Goal: Transaction & Acquisition: Purchase product/service

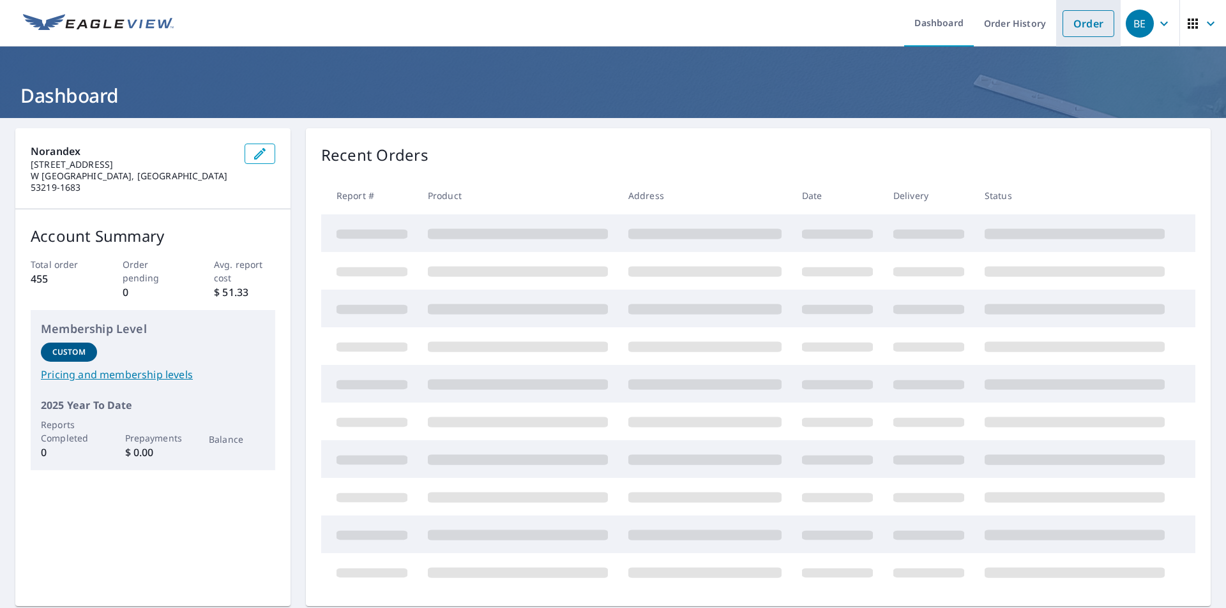
click at [1070, 29] on link "Order" at bounding box center [1088, 23] width 52 height 27
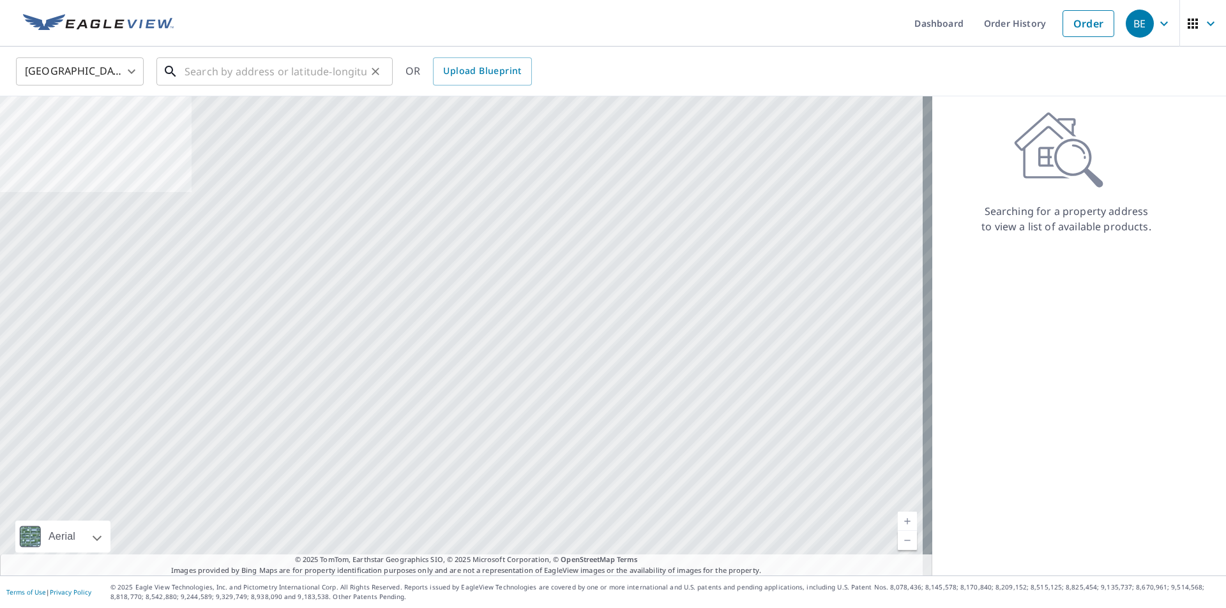
click at [229, 70] on input "text" at bounding box center [275, 72] width 182 height 36
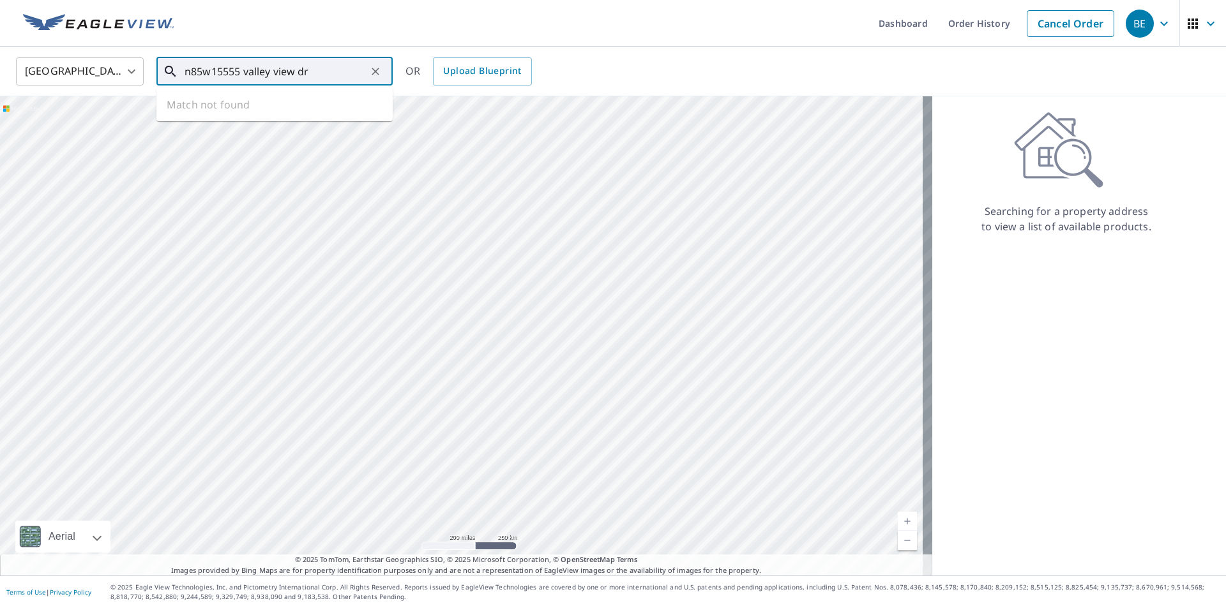
click at [201, 73] on input "n85w15555 valley view dr" at bounding box center [275, 72] width 182 height 36
click at [311, 69] on input "n82 w15555 valley view dr" at bounding box center [275, 72] width 182 height 36
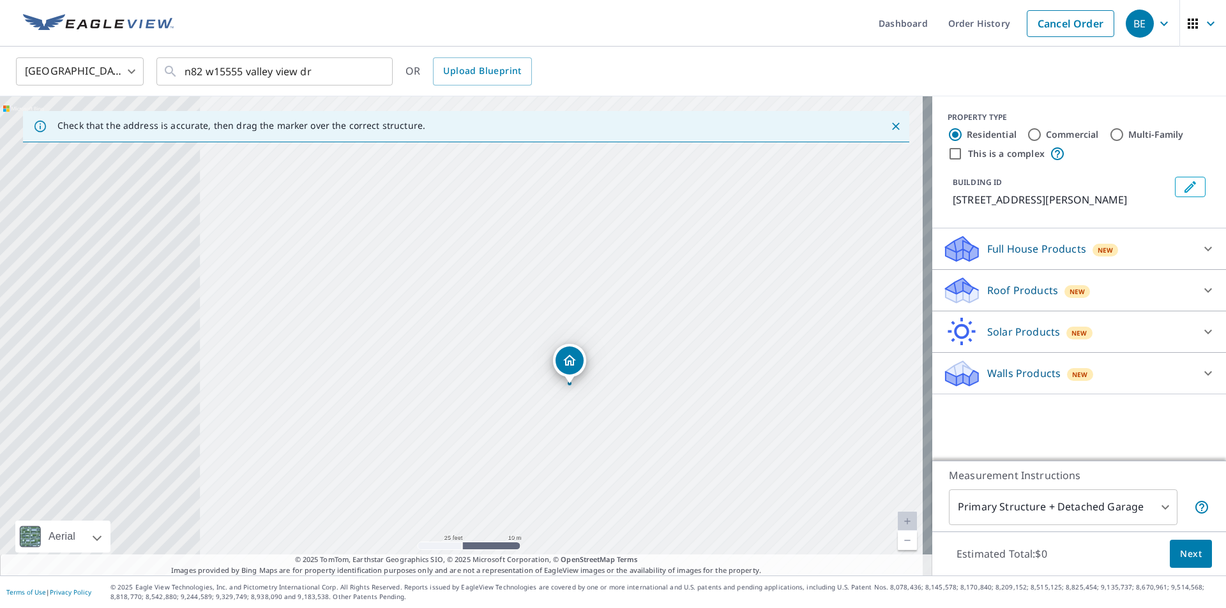
drag, startPoint x: 369, startPoint y: 285, endPoint x: 480, endPoint y: 335, distance: 121.7
click at [480, 335] on div "[STREET_ADDRESS][PERSON_NAME]" at bounding box center [466, 335] width 932 height 479
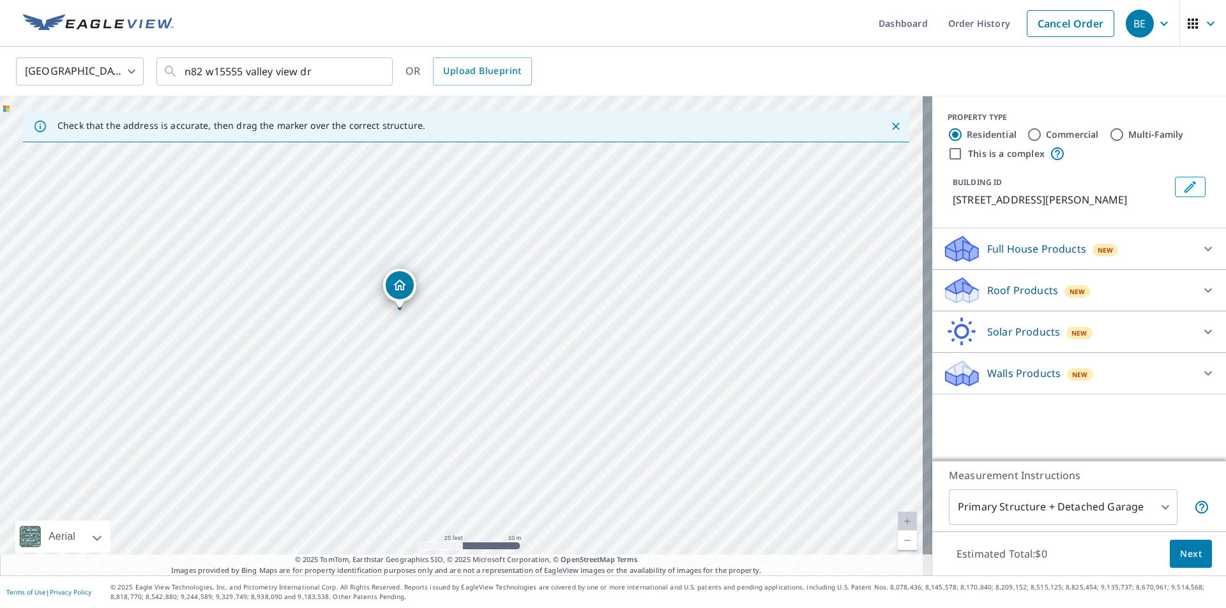
drag, startPoint x: 587, startPoint y: 403, endPoint x: 463, endPoint y: 289, distance: 168.0
click at [463, 289] on div "[STREET_ADDRESS][PERSON_NAME]" at bounding box center [466, 335] width 932 height 479
drag, startPoint x: 537, startPoint y: 353, endPoint x: 500, endPoint y: 396, distance: 56.6
click at [500, 396] on div "[STREET_ADDRESS][PERSON_NAME]" at bounding box center [466, 335] width 932 height 479
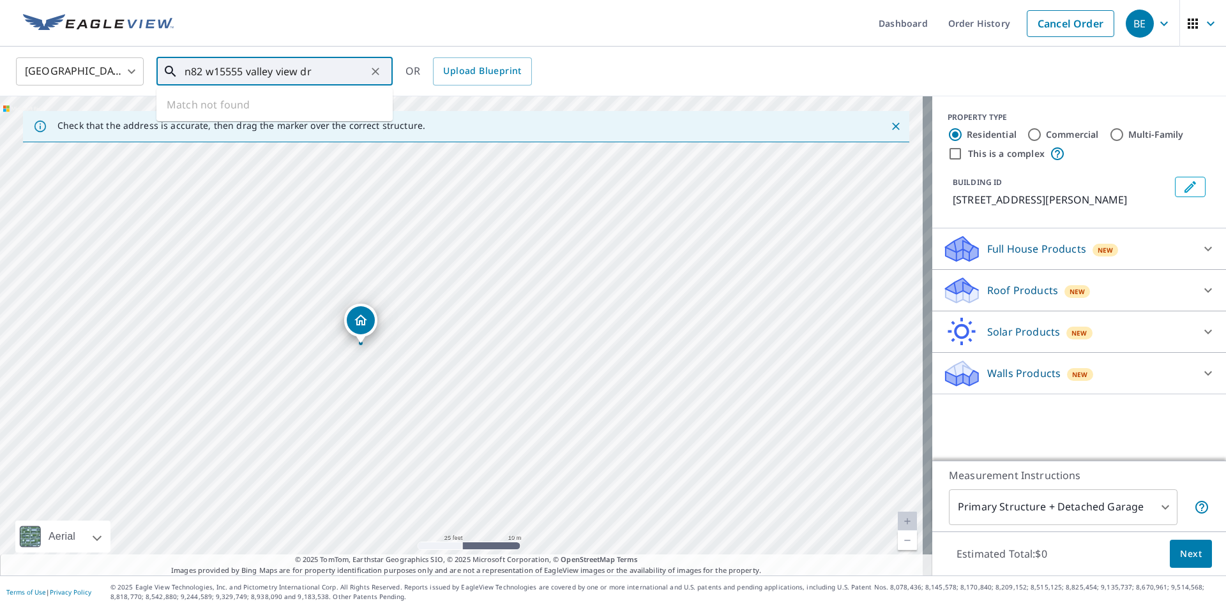
click at [330, 76] on input "n82 w15555 valley view dr" at bounding box center [275, 72] width 182 height 36
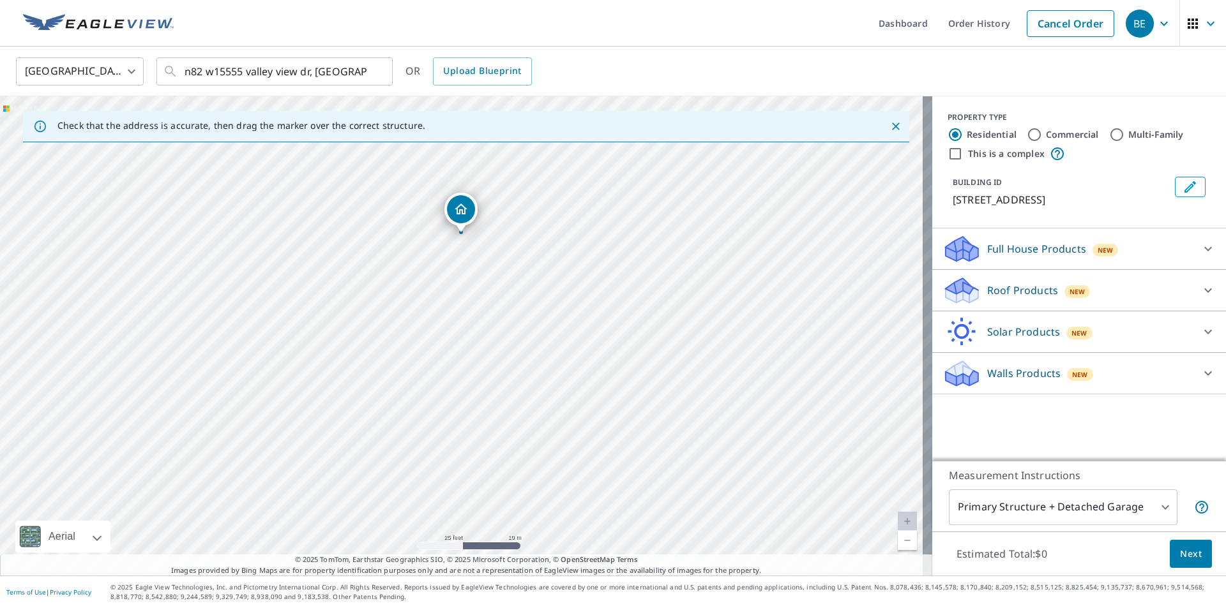
drag, startPoint x: 590, startPoint y: 320, endPoint x: 592, endPoint y: 213, distance: 107.9
click at [592, 213] on div "[STREET_ADDRESS]" at bounding box center [466, 335] width 932 height 479
click at [352, 75] on input "n82 w15555 valley view dr, [GEOGRAPHIC_DATA]" at bounding box center [275, 72] width 182 height 36
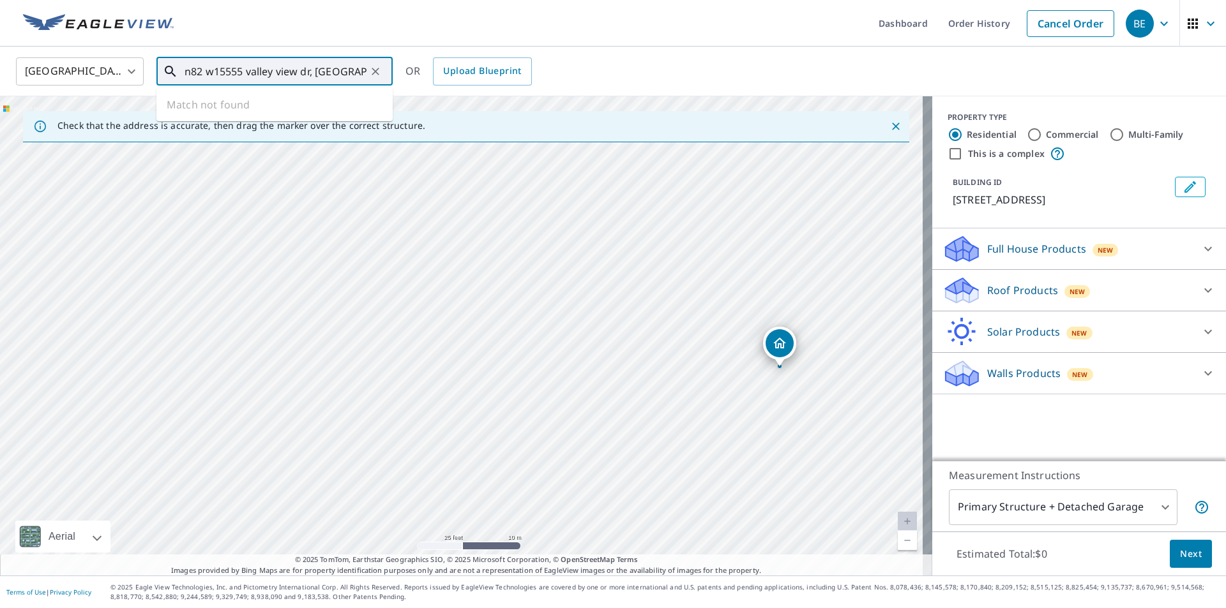
drag, startPoint x: 295, startPoint y: 284, endPoint x: 668, endPoint y: 407, distance: 392.4
click at [665, 407] on div "[STREET_ADDRESS]" at bounding box center [466, 335] width 932 height 479
drag, startPoint x: 456, startPoint y: 366, endPoint x: 697, endPoint y: 359, distance: 240.7
click at [692, 362] on div "[STREET_ADDRESS]" at bounding box center [466, 335] width 932 height 479
drag, startPoint x: 518, startPoint y: 387, endPoint x: 351, endPoint y: 396, distance: 167.5
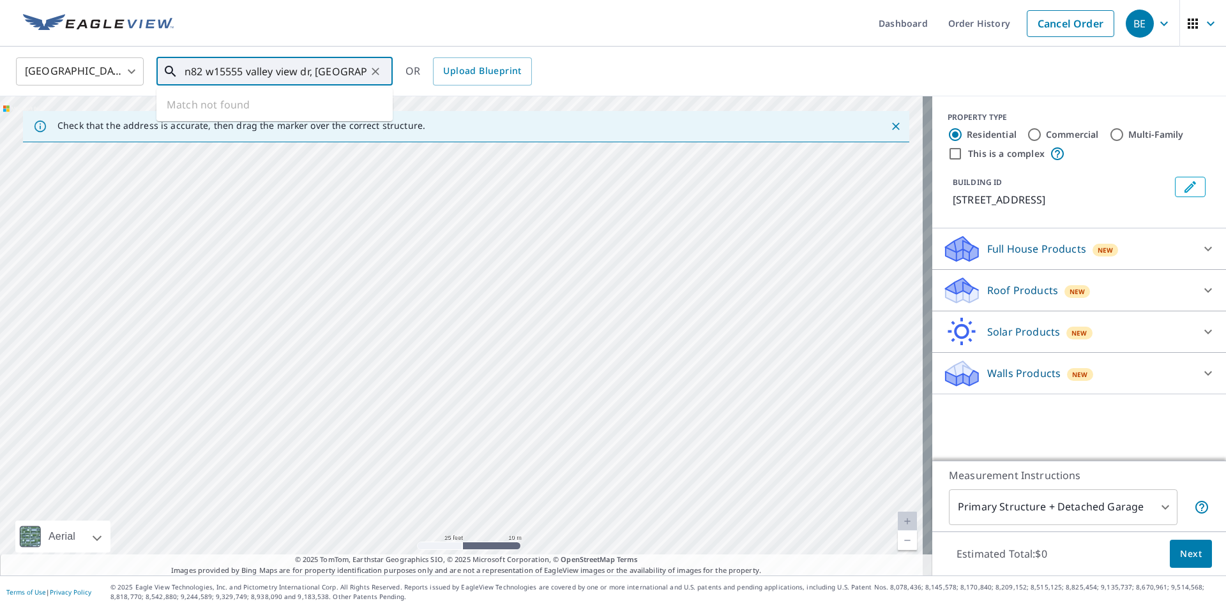
click at [351, 396] on div "[STREET_ADDRESS]" at bounding box center [466, 335] width 932 height 479
drag, startPoint x: 673, startPoint y: 419, endPoint x: 413, endPoint y: 399, distance: 260.5
click at [432, 405] on div "[STREET_ADDRESS]" at bounding box center [466, 335] width 932 height 479
click at [329, 71] on input "n82 w15555 valley view dr, [GEOGRAPHIC_DATA]" at bounding box center [275, 72] width 182 height 36
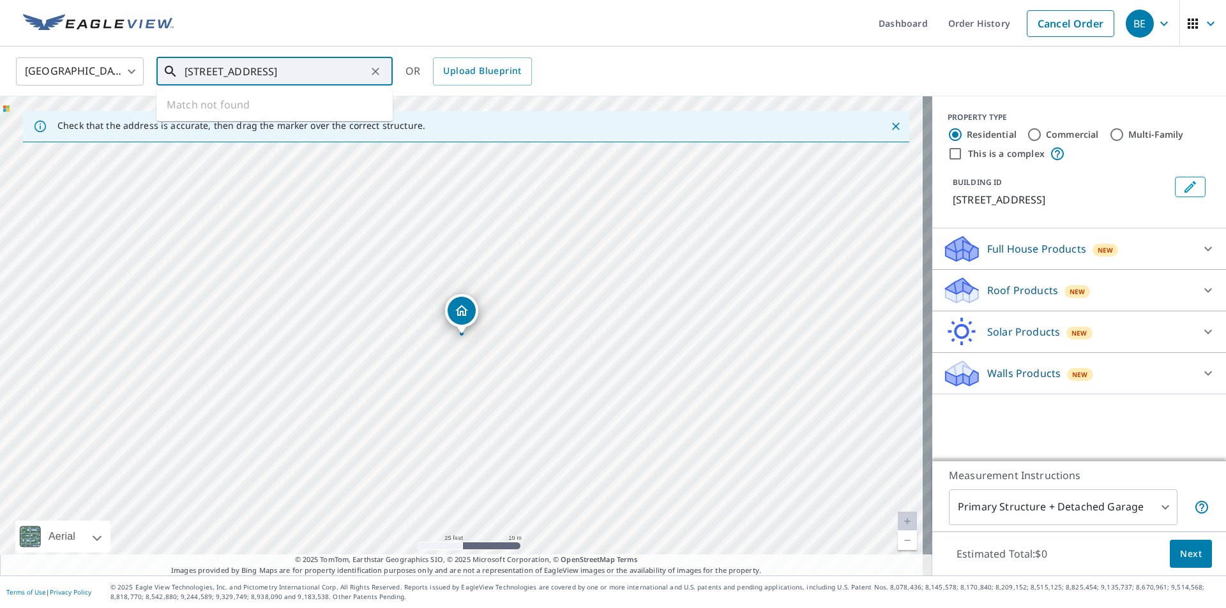
click at [207, 71] on input "[STREET_ADDRESS]" at bounding box center [275, 72] width 182 height 36
click at [335, 71] on input "[STREET_ADDRESS]" at bounding box center [275, 72] width 182 height 36
type input "n82w15555 valley view [GEOGRAPHIC_DATA][PERSON_NAME], [GEOGRAPHIC_DATA]"
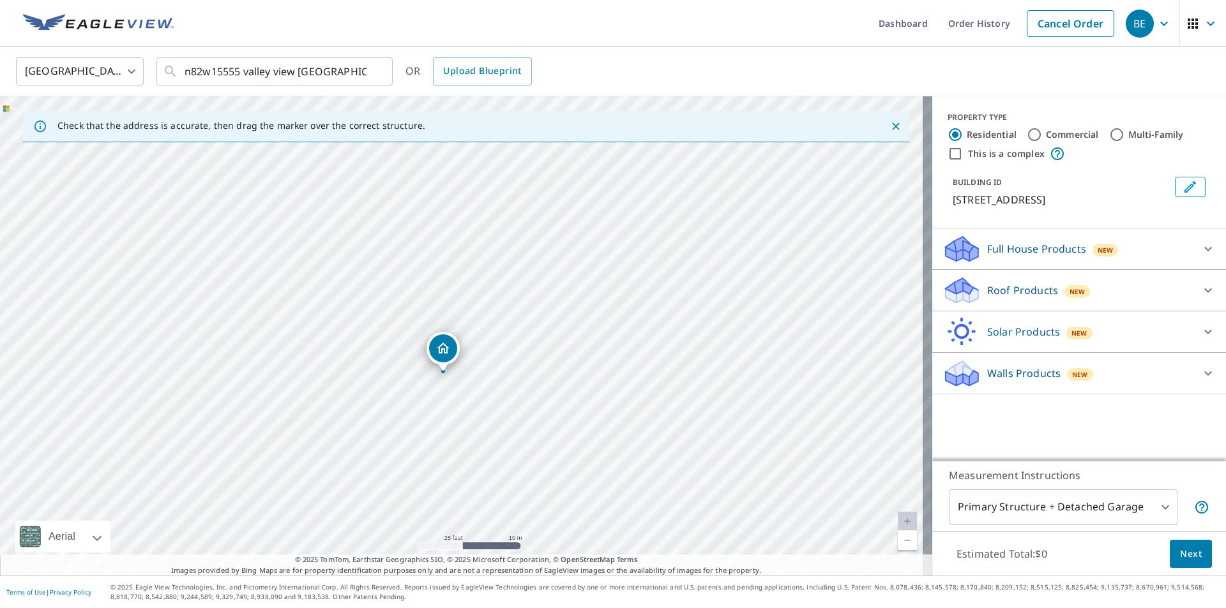
drag, startPoint x: 477, startPoint y: 325, endPoint x: 429, endPoint y: 407, distance: 94.7
click at [429, 407] on div "N82W15555 [GEOGRAPHIC_DATA][PERSON_NAME]" at bounding box center [466, 335] width 932 height 479
click at [1200, 298] on icon at bounding box center [1207, 290] width 15 height 15
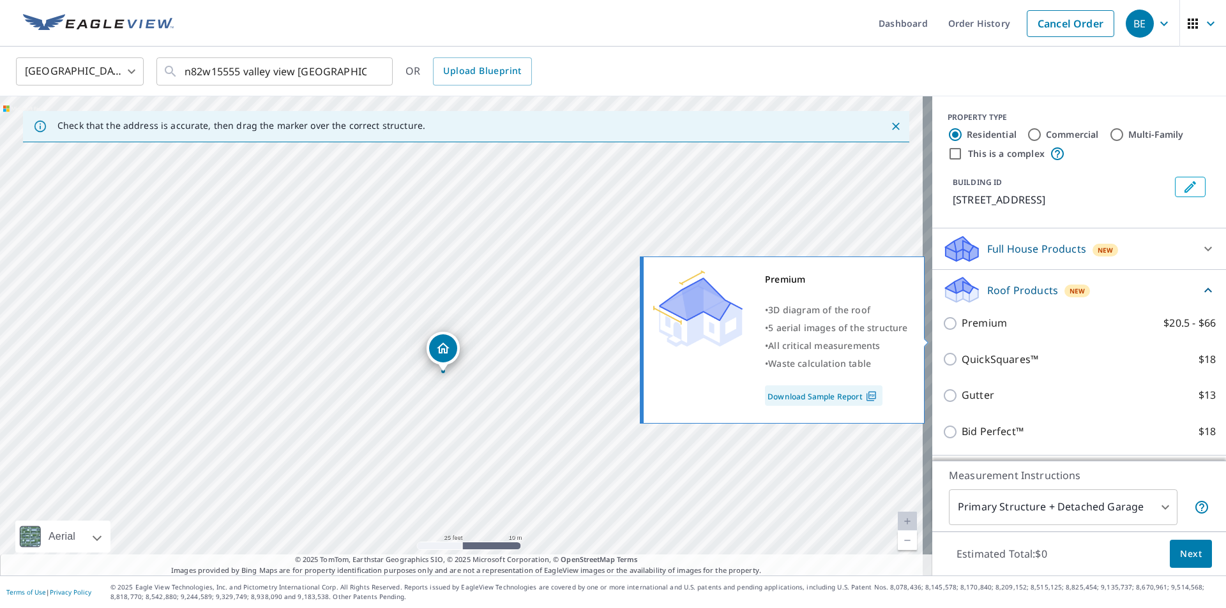
click at [1054, 331] on label "Premium $20.5 - $66" at bounding box center [1088, 323] width 254 height 16
click at [961, 331] on input "Premium $20.5 - $66" at bounding box center [951, 323] width 19 height 15
checkbox input "true"
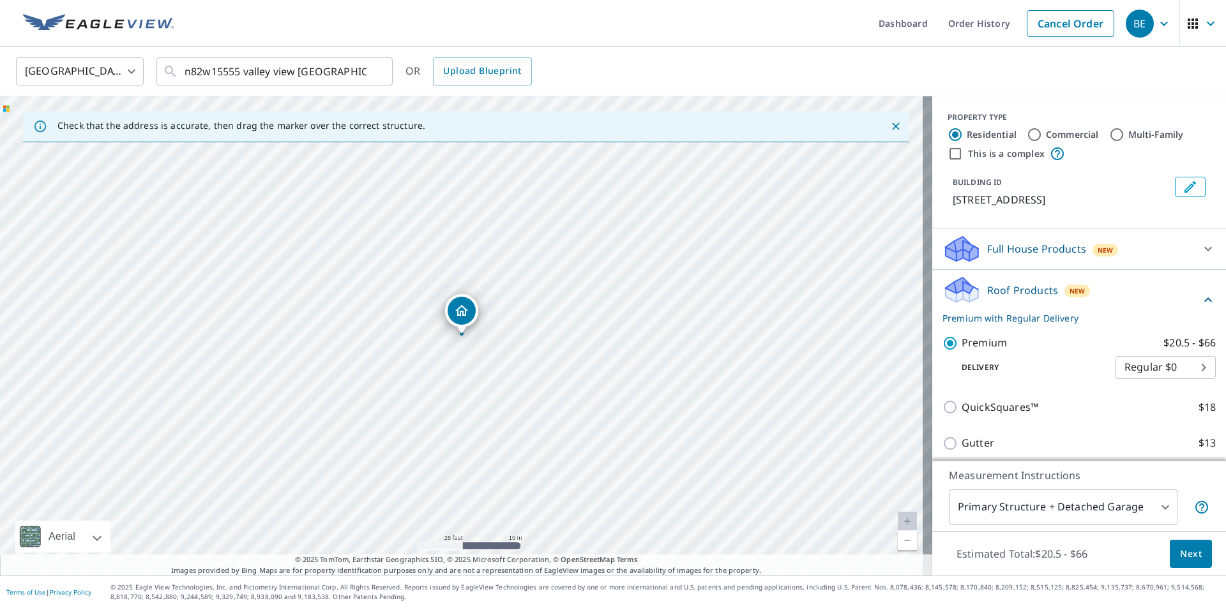
click at [1180, 546] on span "Next" at bounding box center [1191, 554] width 22 height 16
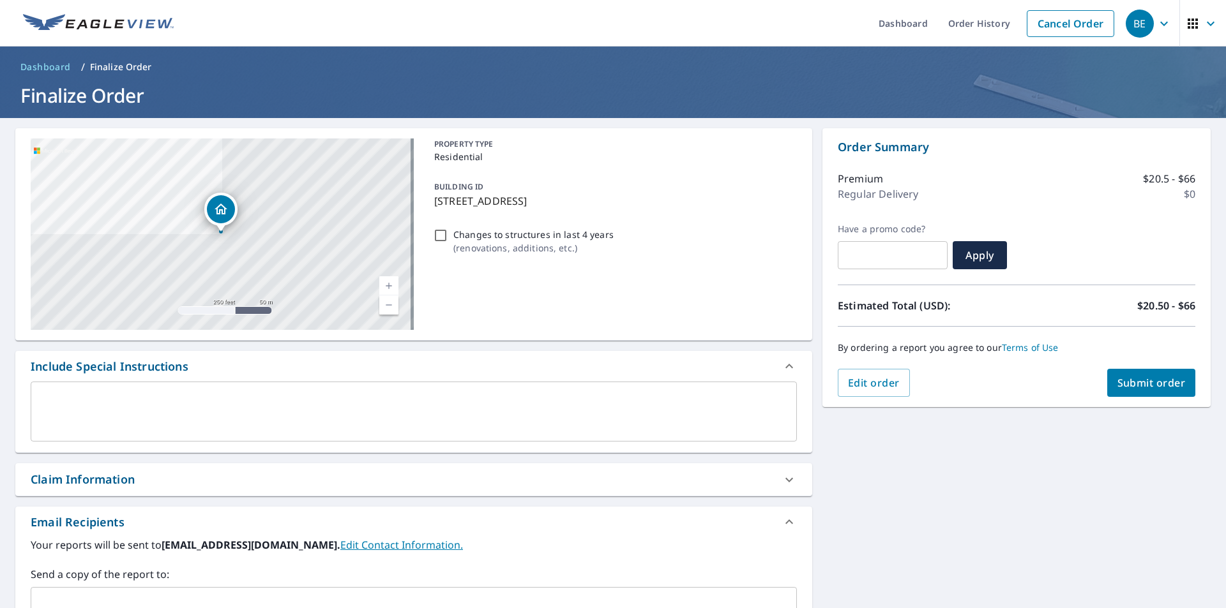
click at [338, 472] on div "Claim Information" at bounding box center [402, 479] width 743 height 17
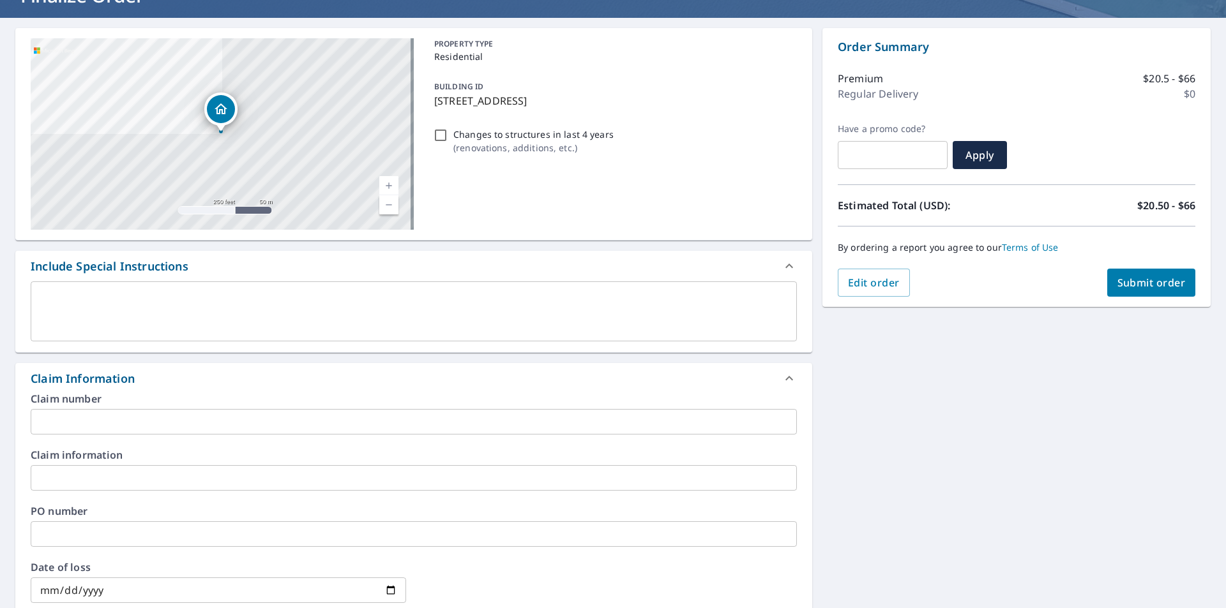
scroll to position [128, 0]
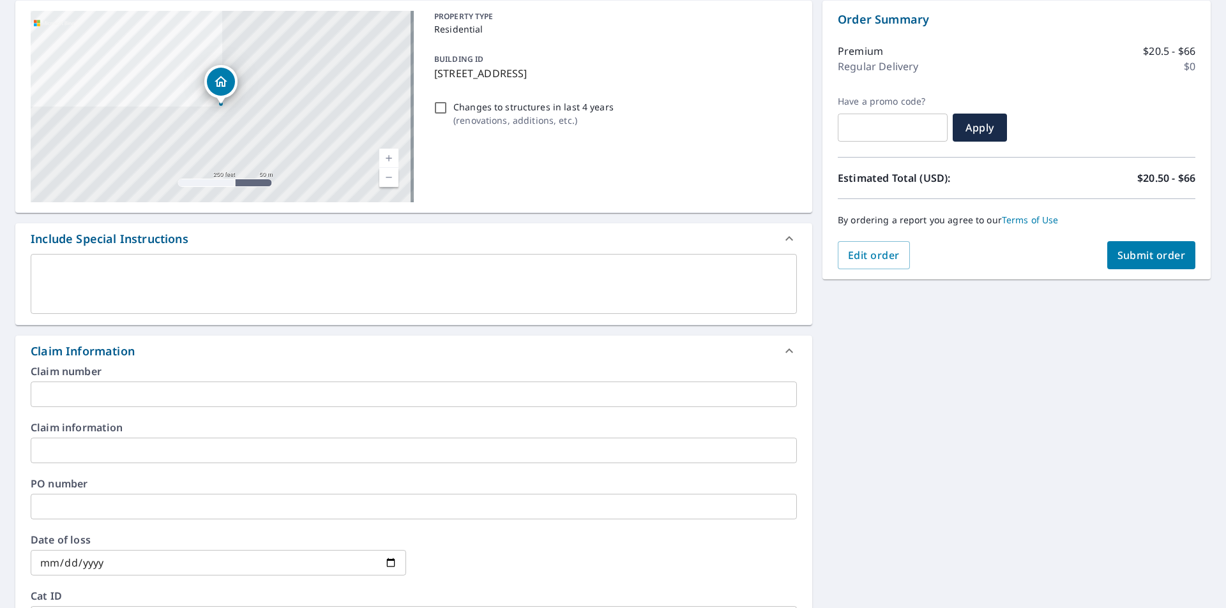
click at [100, 499] on input "text" at bounding box center [414, 507] width 766 height 26
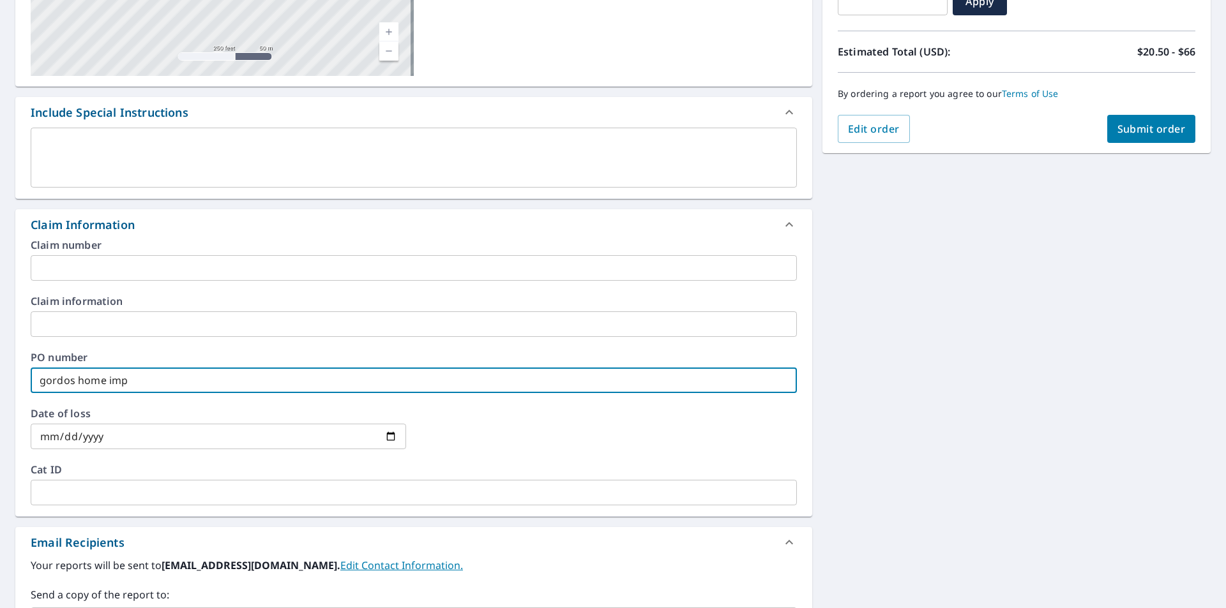
scroll to position [383, 0]
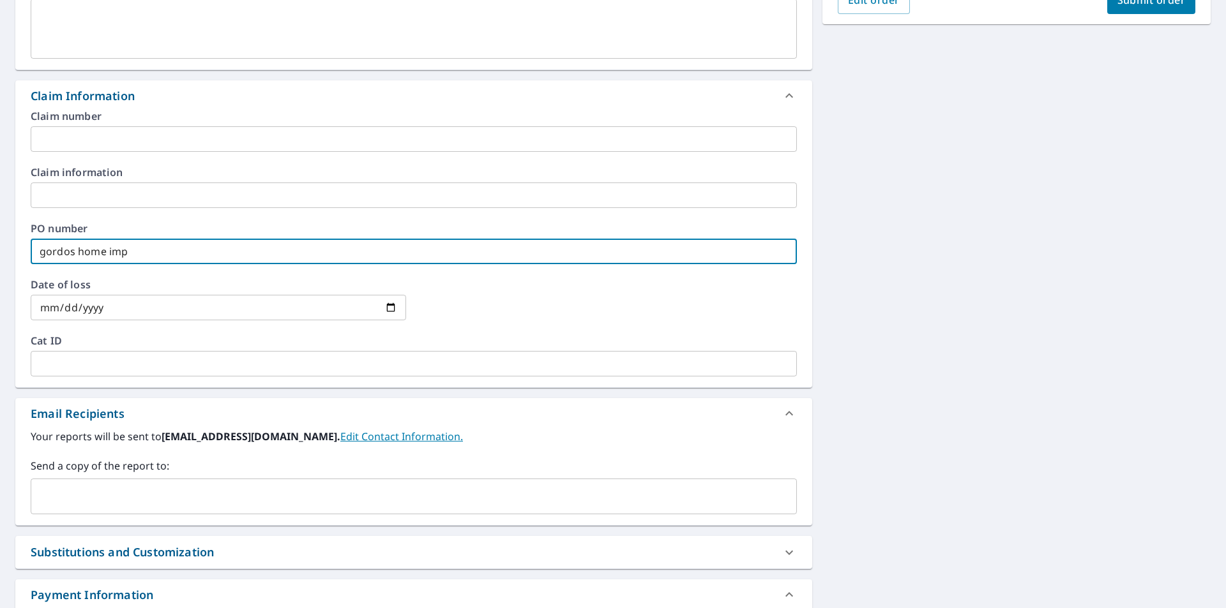
type input "gordos home imp"
click at [154, 496] on input "text" at bounding box center [403, 496] width 735 height 24
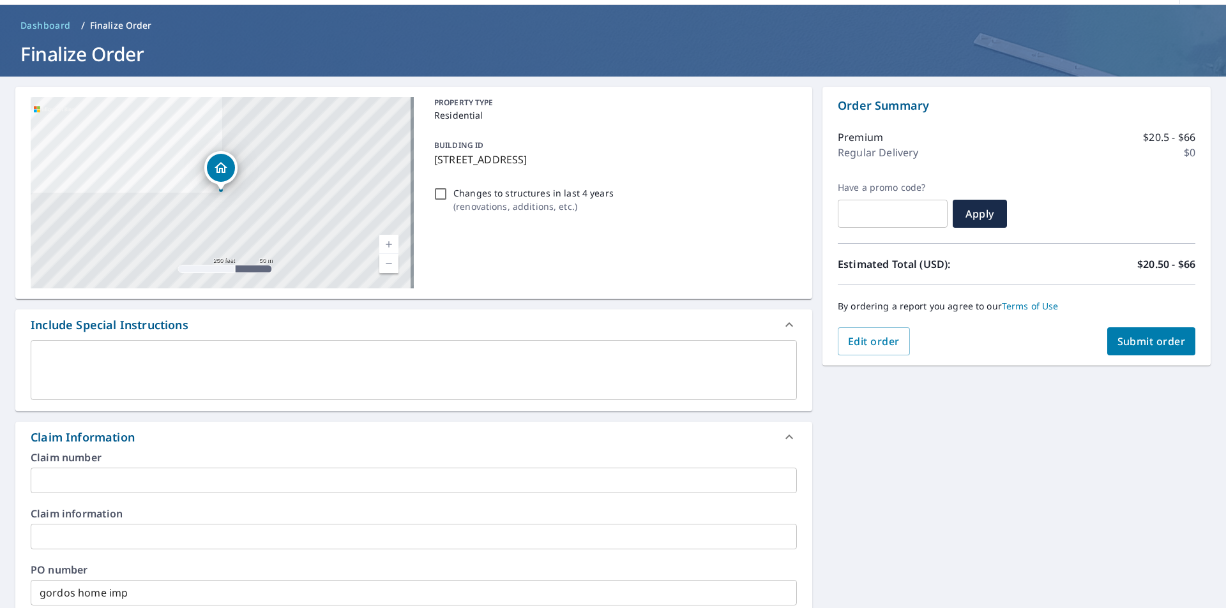
scroll to position [0, 0]
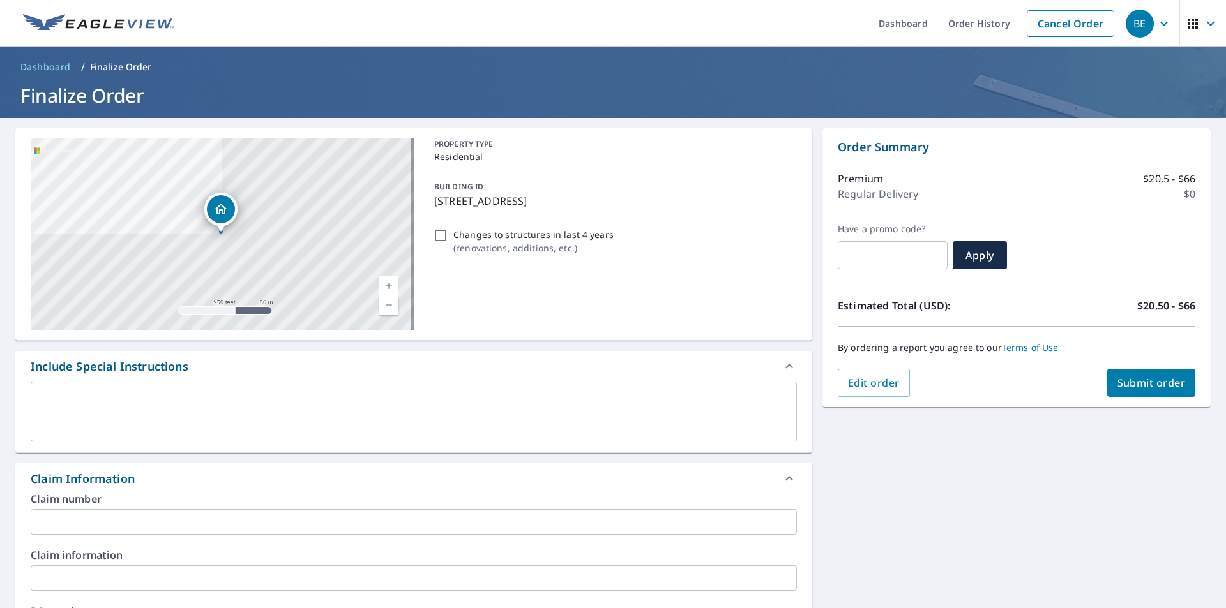
type input "[EMAIL_ADDRESS][PERSON_NAME][DOMAIN_NAME]"
click at [1134, 382] on span "Submit order" at bounding box center [1151, 383] width 68 height 14
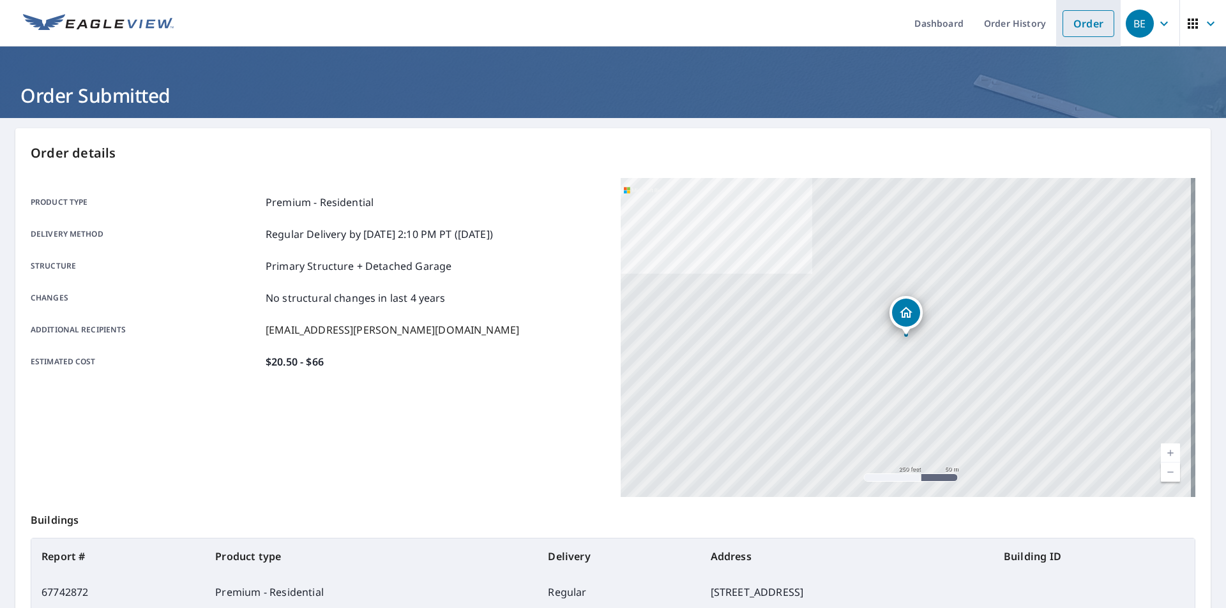
click at [1079, 19] on link "Order" at bounding box center [1088, 23] width 52 height 27
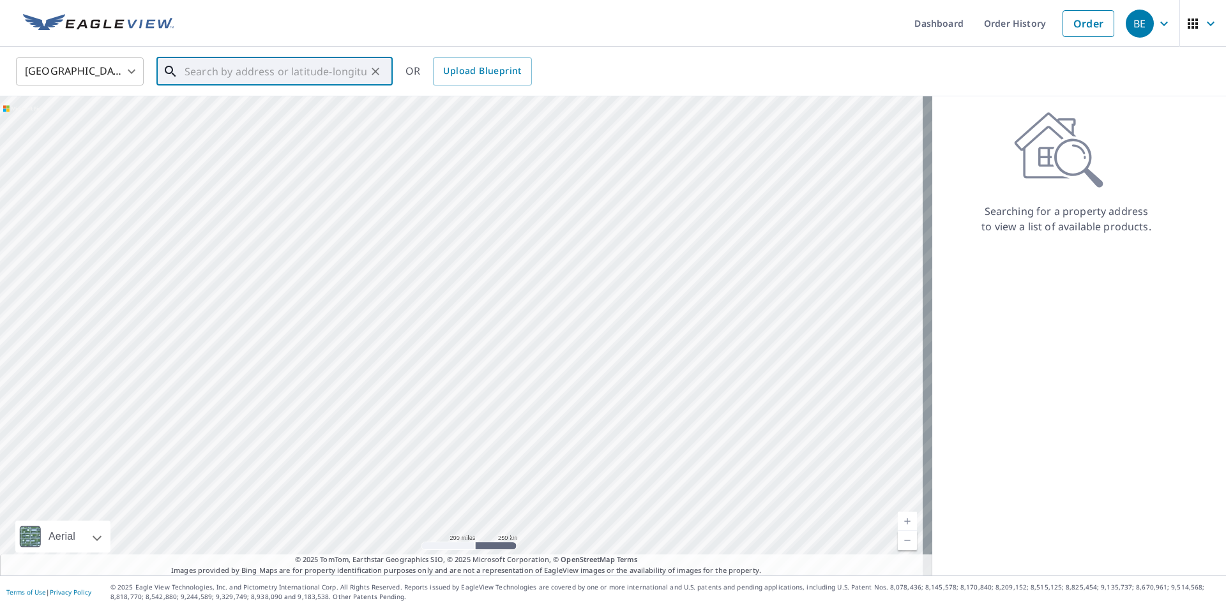
click at [264, 78] on input "text" at bounding box center [275, 72] width 182 height 36
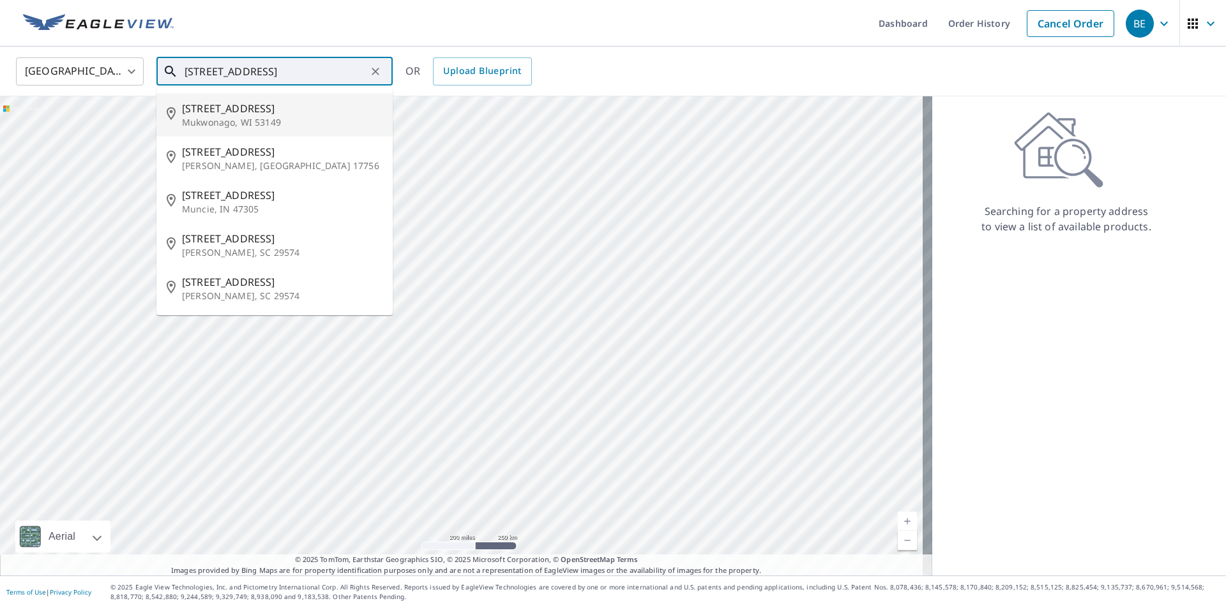
click at [270, 114] on span "[STREET_ADDRESS]" at bounding box center [282, 108] width 200 height 15
type input "[STREET_ADDRESS]"
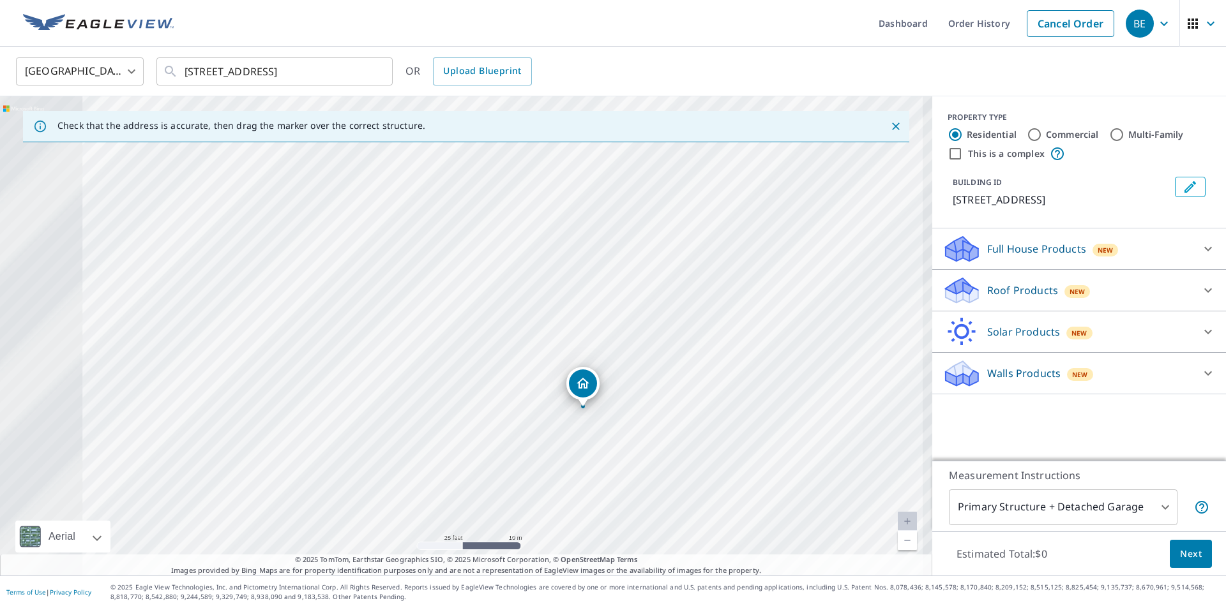
drag, startPoint x: 432, startPoint y: 344, endPoint x: 557, endPoint y: 419, distance: 145.5
click at [557, 419] on div "[STREET_ADDRESS]" at bounding box center [466, 335] width 932 height 479
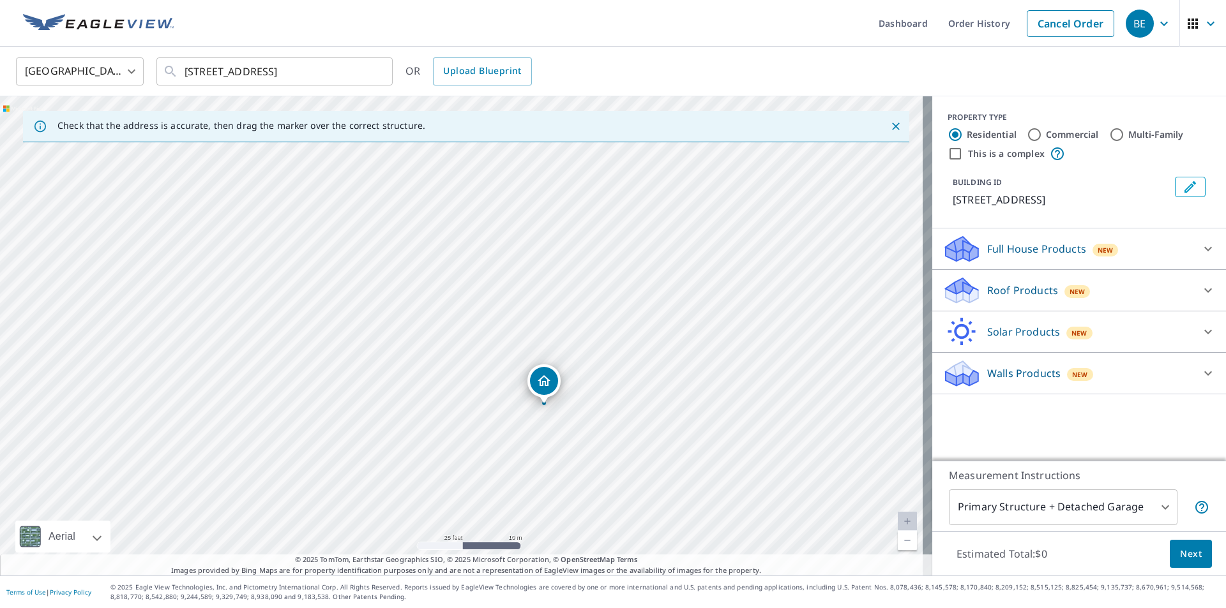
drag, startPoint x: 583, startPoint y: 389, endPoint x: 548, endPoint y: 385, distance: 35.4
drag, startPoint x: 471, startPoint y: 310, endPoint x: 551, endPoint y: 299, distance: 81.2
click at [1066, 131] on label "Commercial" at bounding box center [1072, 134] width 53 height 13
click at [1042, 131] on input "Commercial" at bounding box center [1033, 134] width 15 height 15
radio input "true"
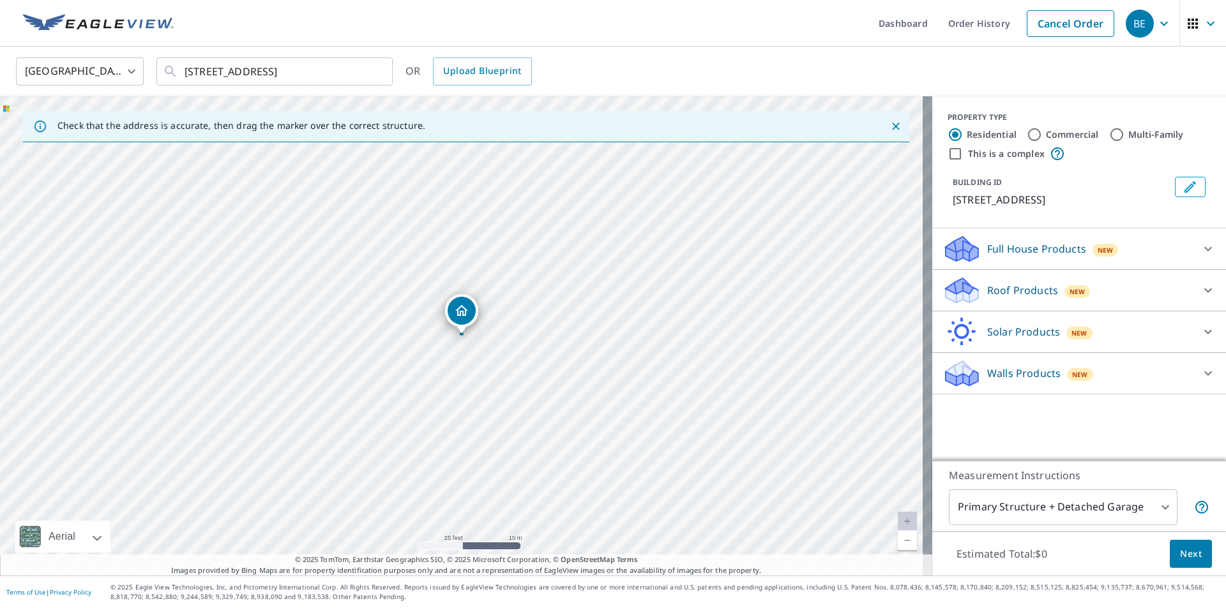
type input "4"
click at [1130, 238] on div "Roof Products New" at bounding box center [1067, 249] width 250 height 30
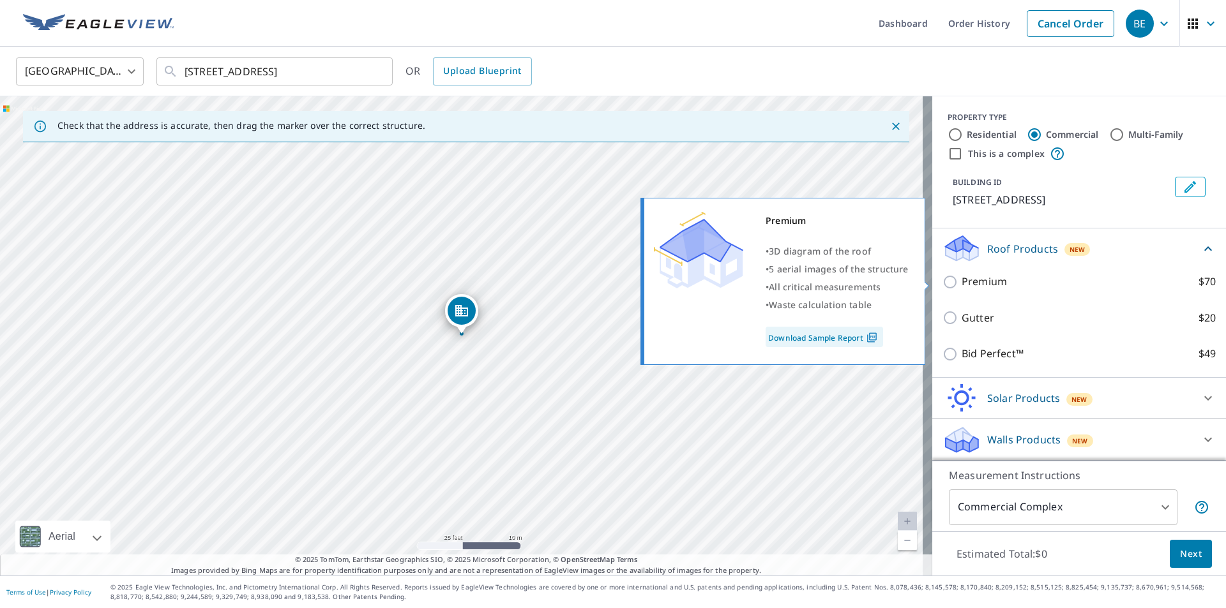
click at [1030, 278] on label "Premium $70" at bounding box center [1088, 282] width 254 height 16
click at [961, 278] on input "Premium $70" at bounding box center [951, 281] width 19 height 15
checkbox input "true"
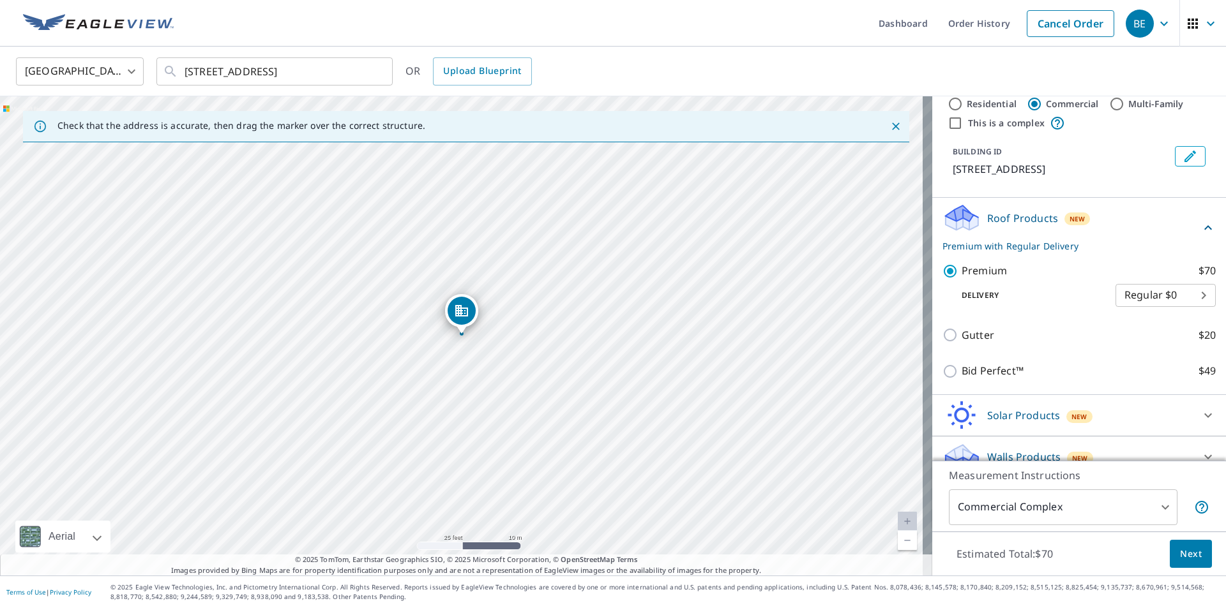
scroll to position [48, 0]
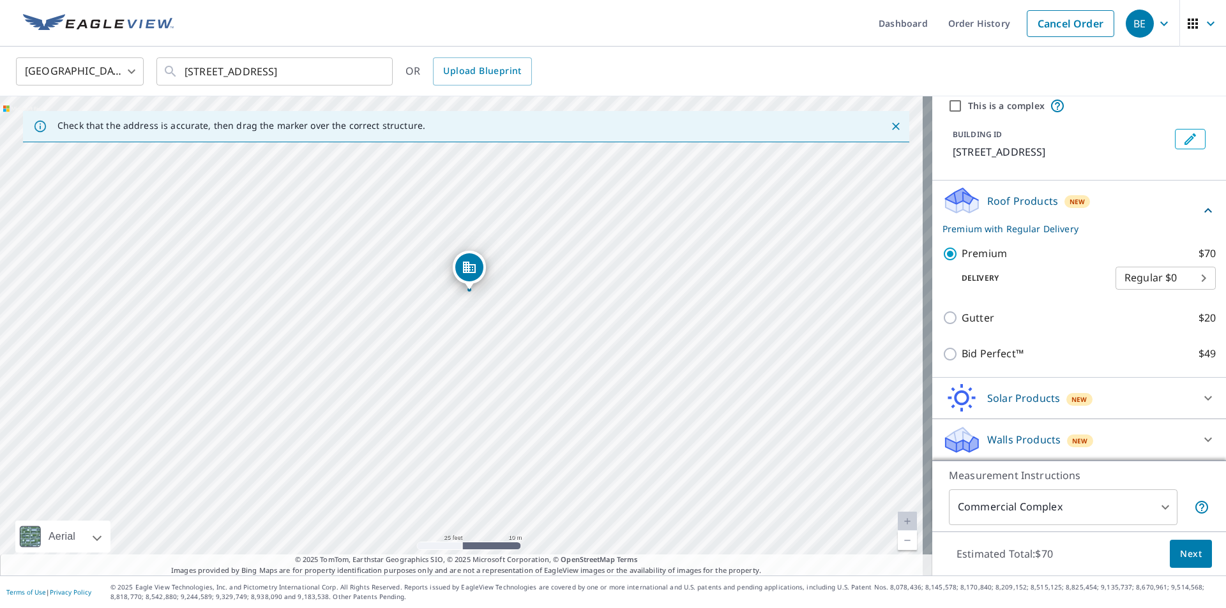
drag, startPoint x: 463, startPoint y: 310, endPoint x: 471, endPoint y: 266, distance: 44.7
click at [322, 71] on input "[STREET_ADDRESS]" at bounding box center [275, 72] width 182 height 36
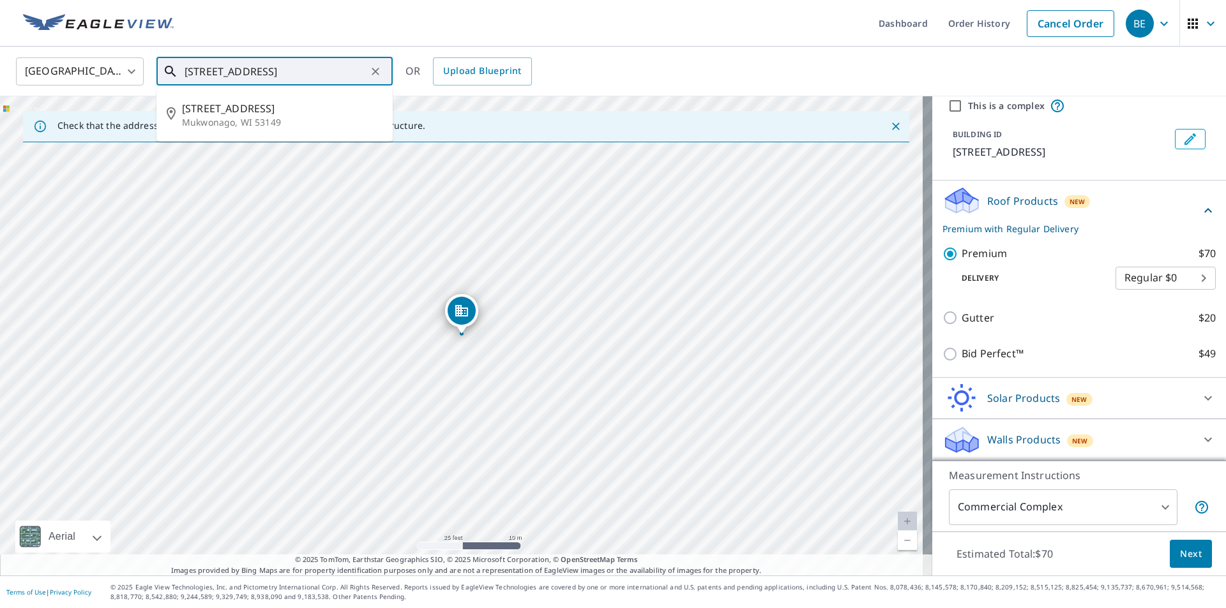
click at [250, 121] on p "Mukwonago, WI 53149" at bounding box center [282, 122] width 200 height 13
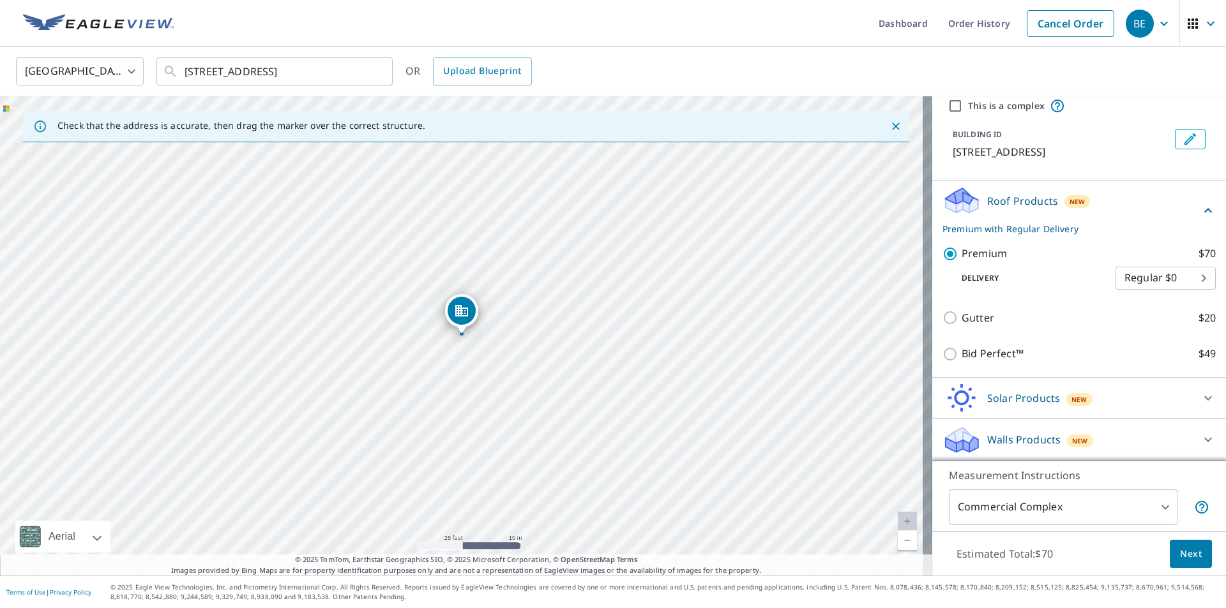
scroll to position [0, 0]
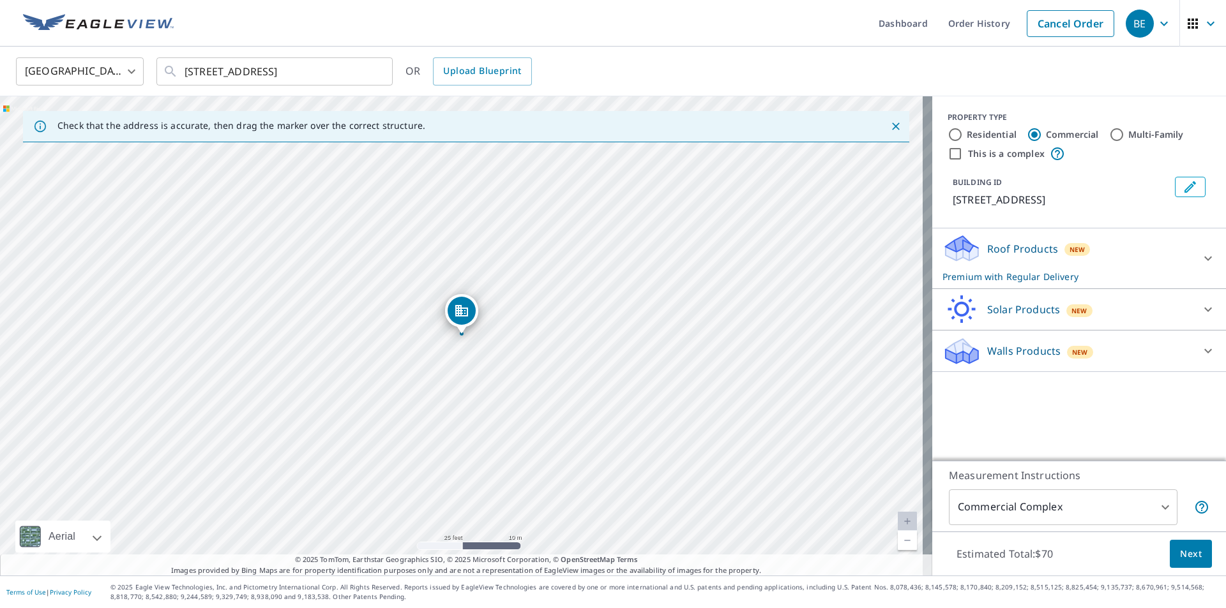
click at [1182, 557] on span "Next" at bounding box center [1191, 554] width 22 height 16
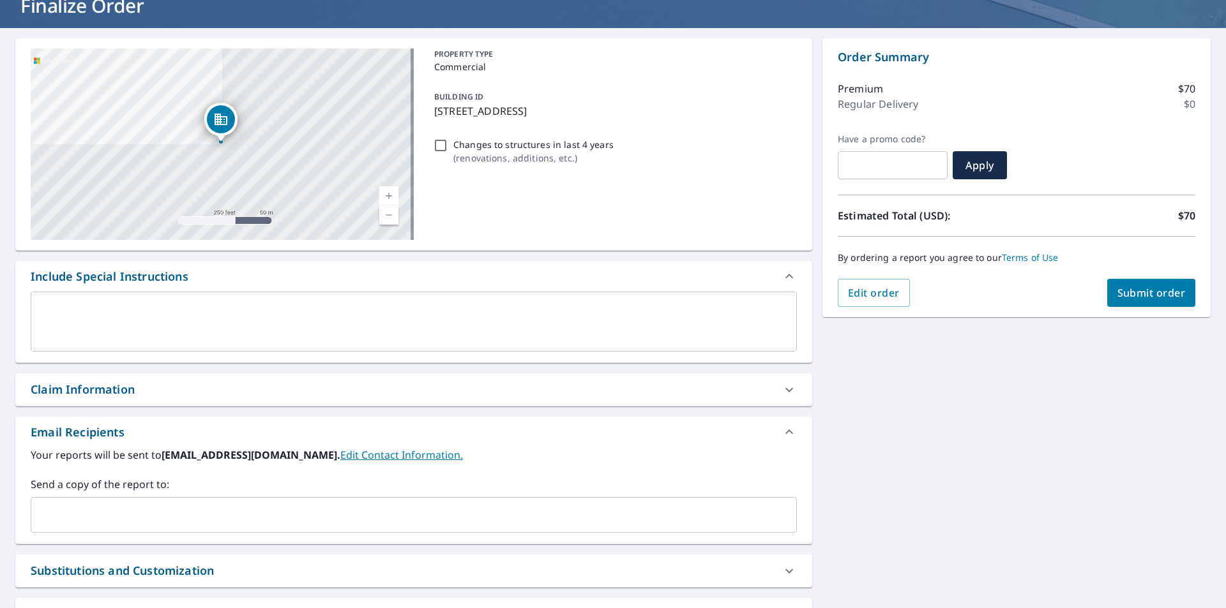
scroll to position [191, 0]
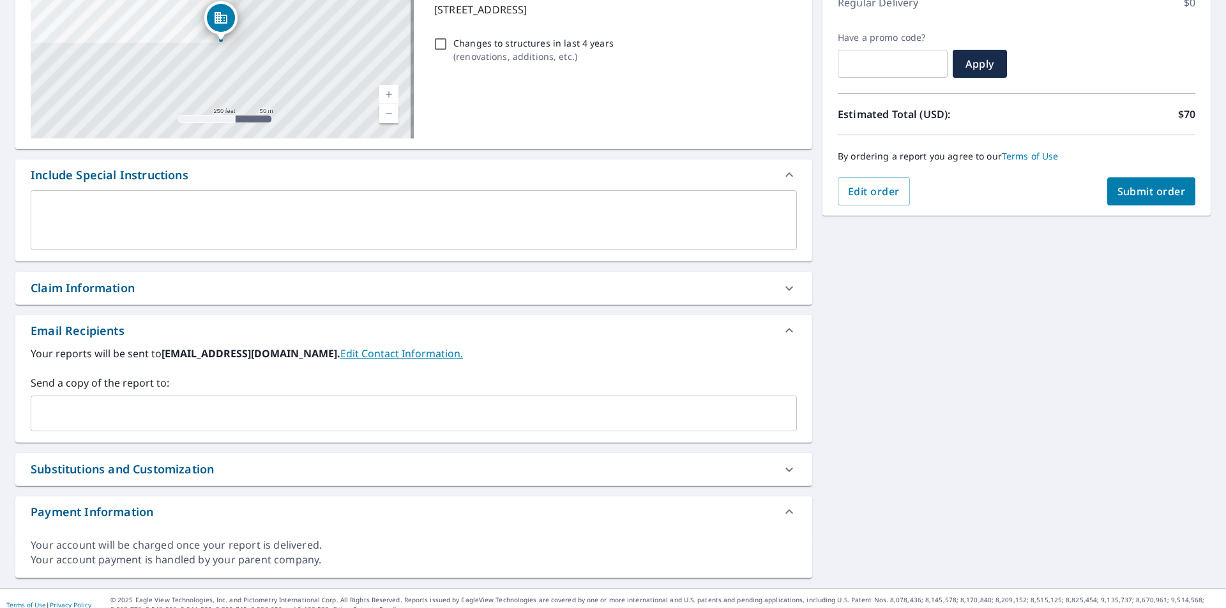
click at [206, 294] on div "Claim Information" at bounding box center [402, 288] width 743 height 17
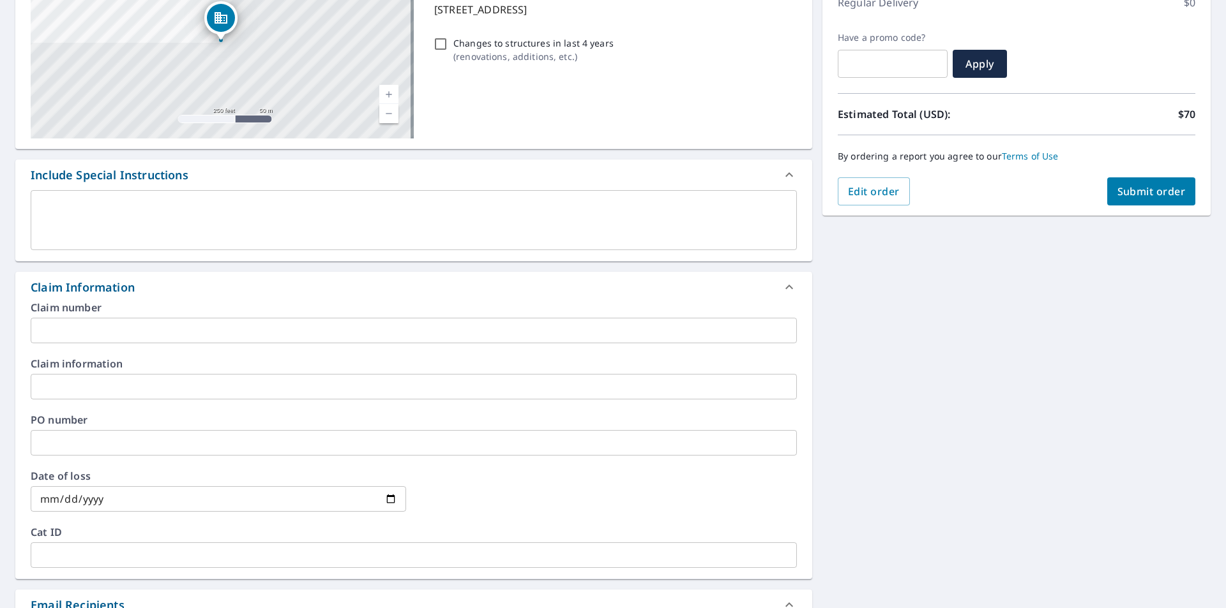
click at [74, 441] on input "text" at bounding box center [414, 443] width 766 height 26
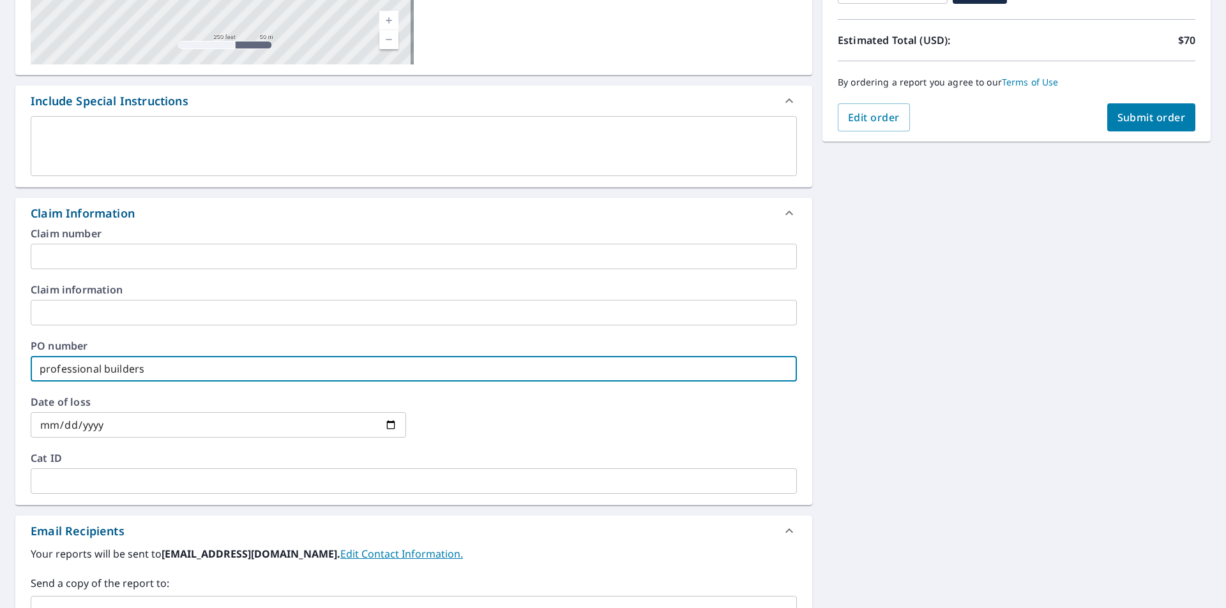
scroll to position [383, 0]
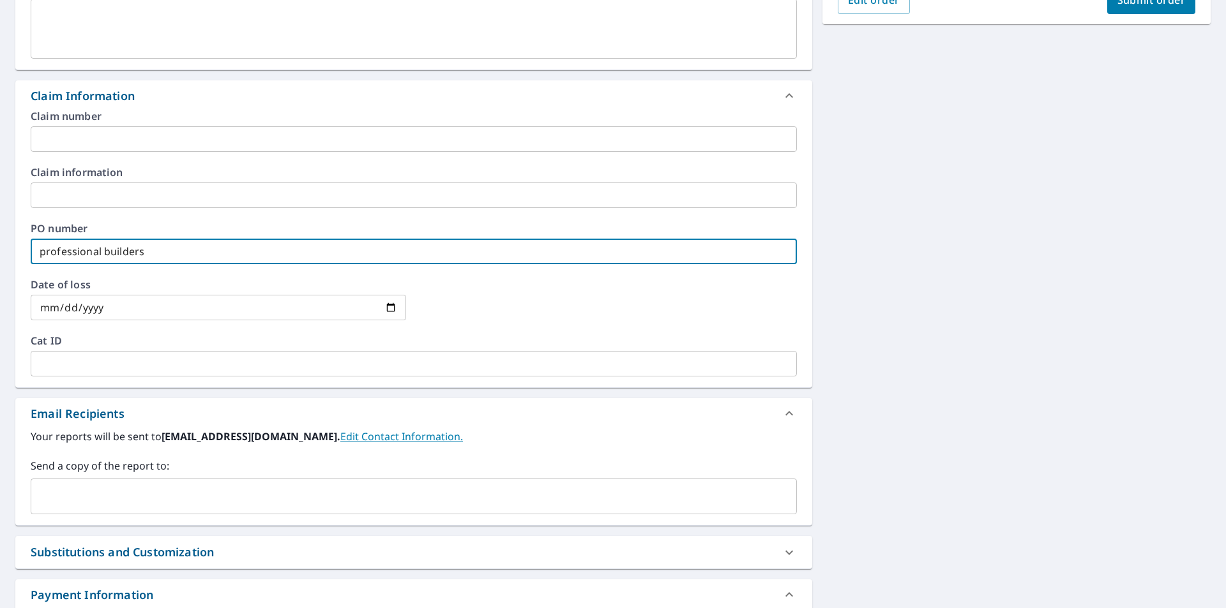
click at [132, 482] on div "​" at bounding box center [414, 497] width 766 height 36
type input "professional builders"
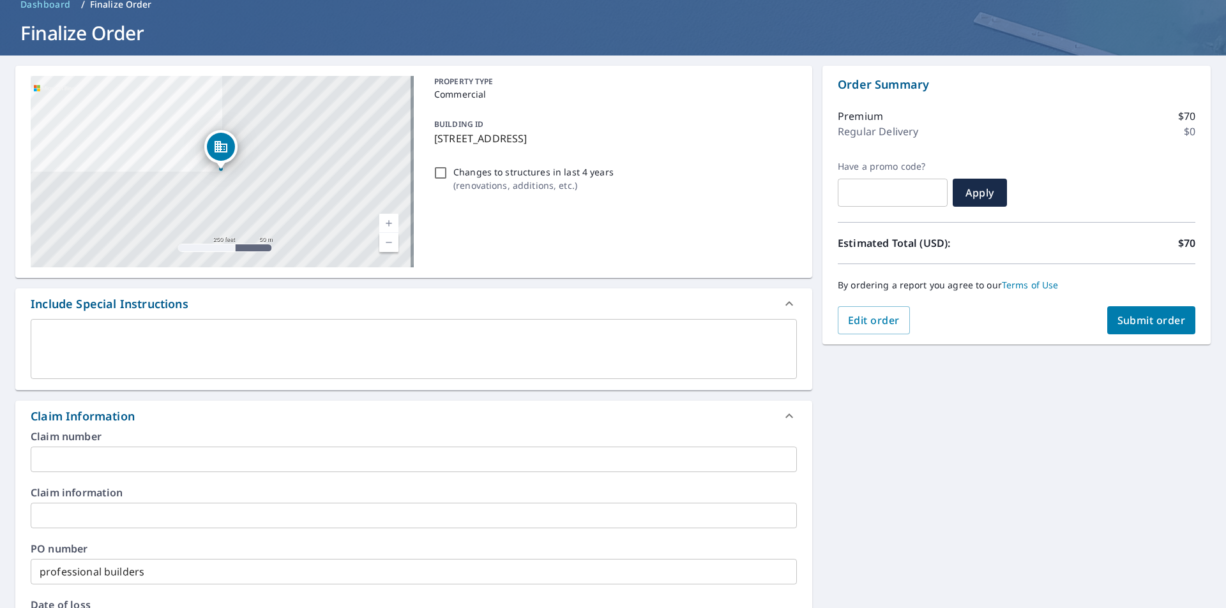
scroll to position [0, 0]
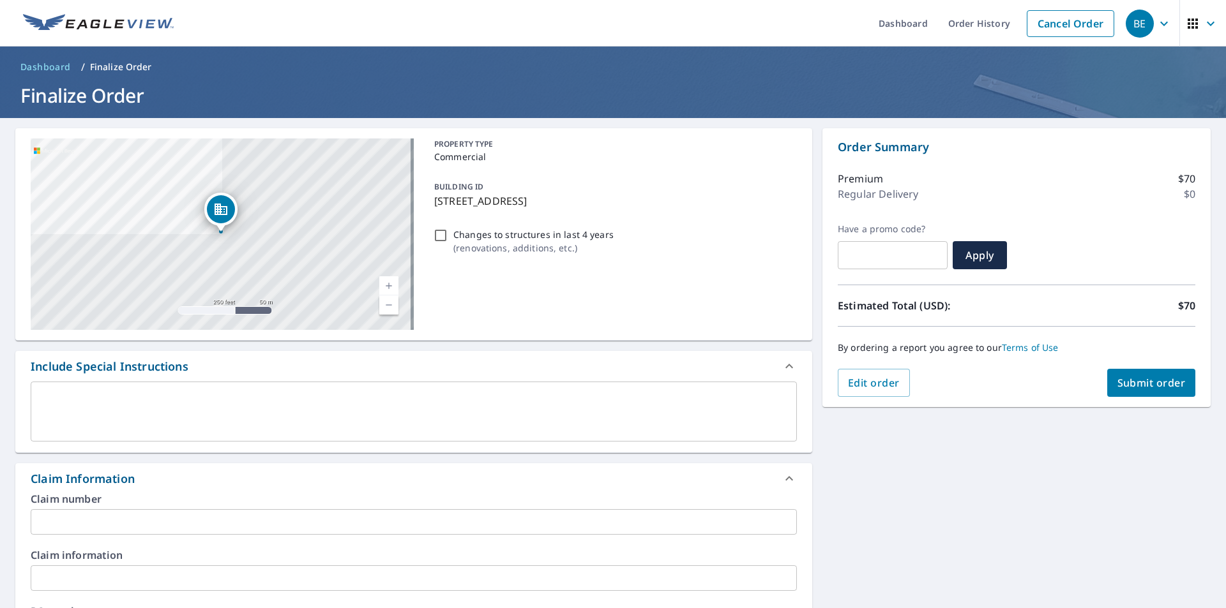
type input "[EMAIL_ADDRESS][PERSON_NAME][DOMAIN_NAME]"
click at [1151, 384] on span "Submit order" at bounding box center [1151, 383] width 68 height 14
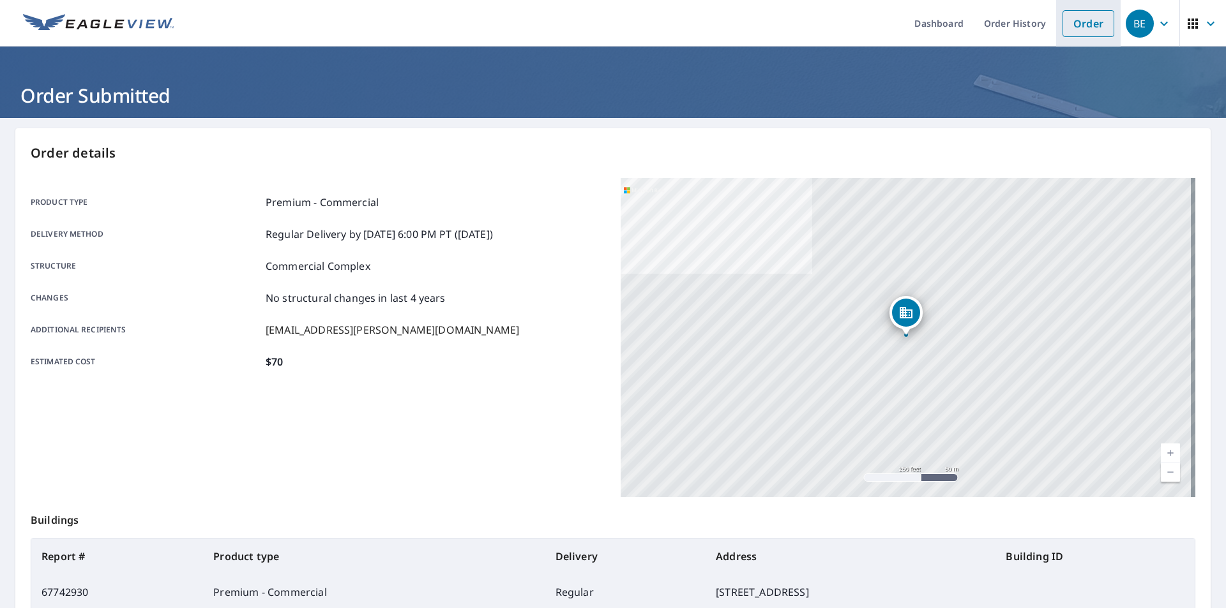
click at [1085, 31] on link "Order" at bounding box center [1088, 23] width 52 height 27
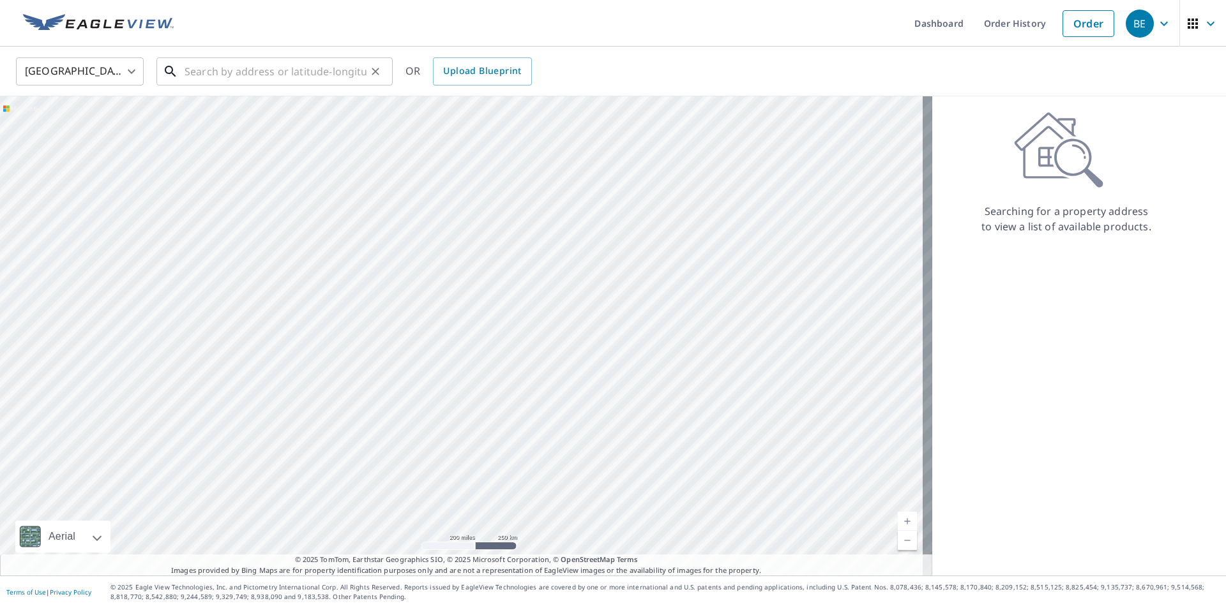
click at [223, 76] on input "text" at bounding box center [275, 72] width 182 height 36
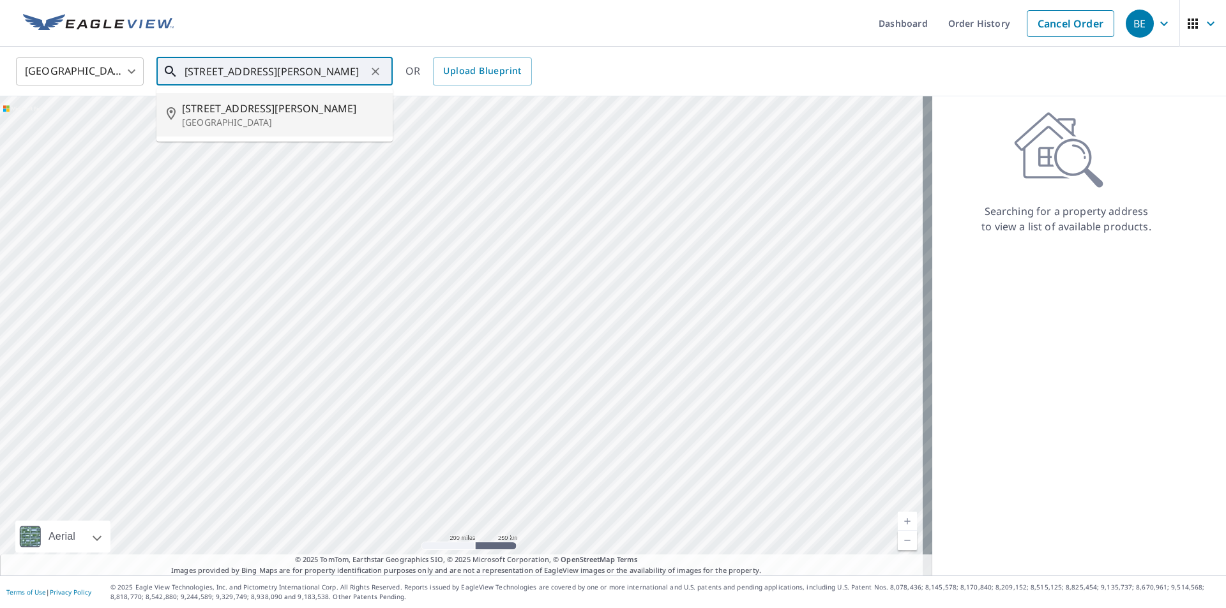
click at [238, 120] on p "[GEOGRAPHIC_DATA]" at bounding box center [282, 122] width 200 height 13
type input "[STREET_ADDRESS][PERSON_NAME]"
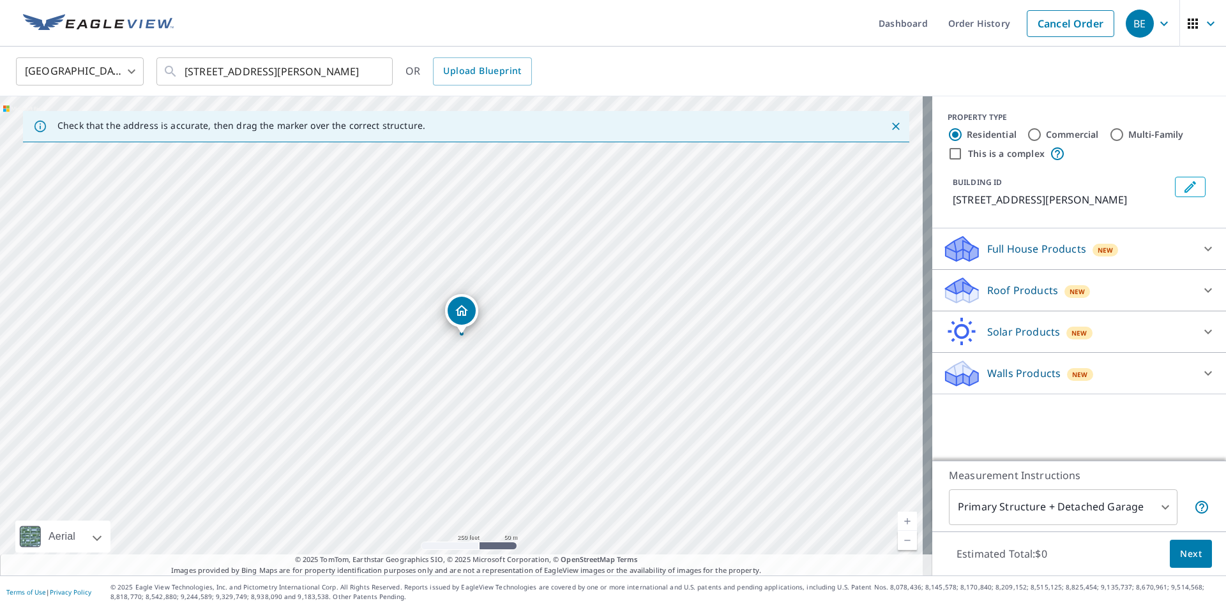
click at [1046, 131] on label "Commercial" at bounding box center [1072, 134] width 53 height 13
click at [1040, 131] on input "Commercial" at bounding box center [1033, 134] width 15 height 15
radio input "true"
type input "4"
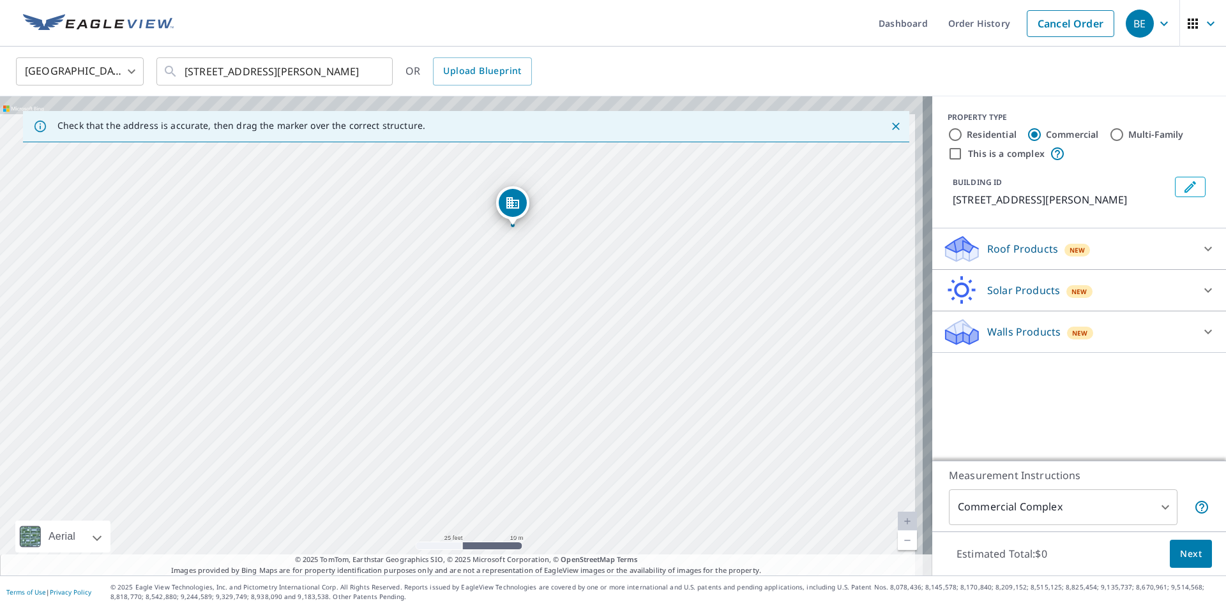
click at [624, 287] on div "[STREET_ADDRESS][PERSON_NAME]" at bounding box center [466, 335] width 932 height 479
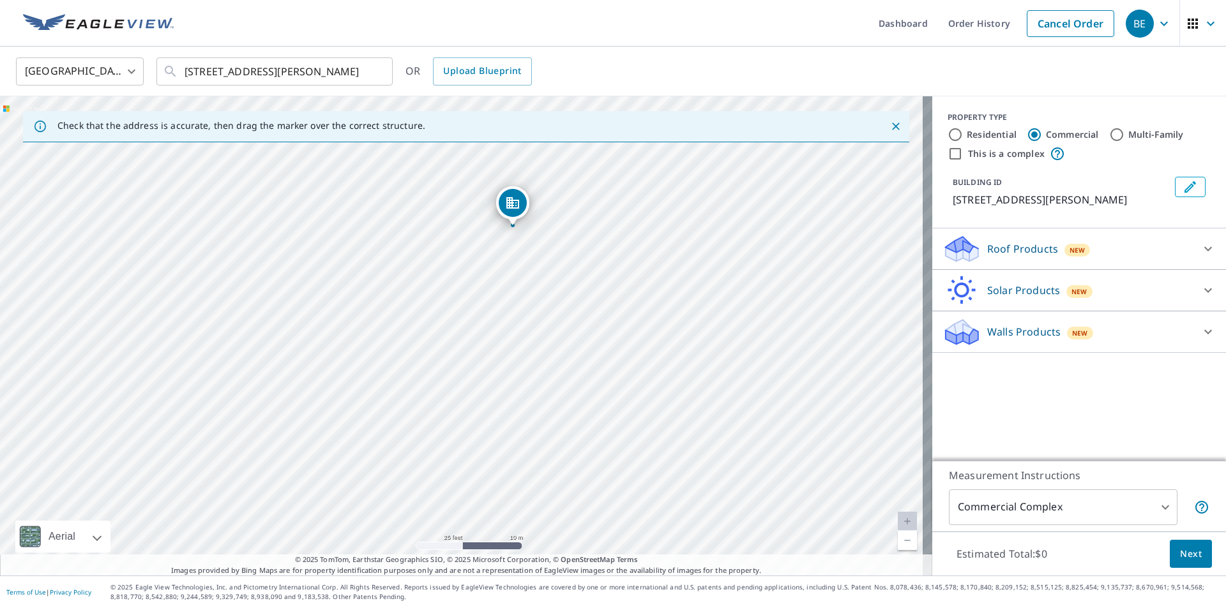
click at [1204, 245] on icon at bounding box center [1207, 248] width 15 height 15
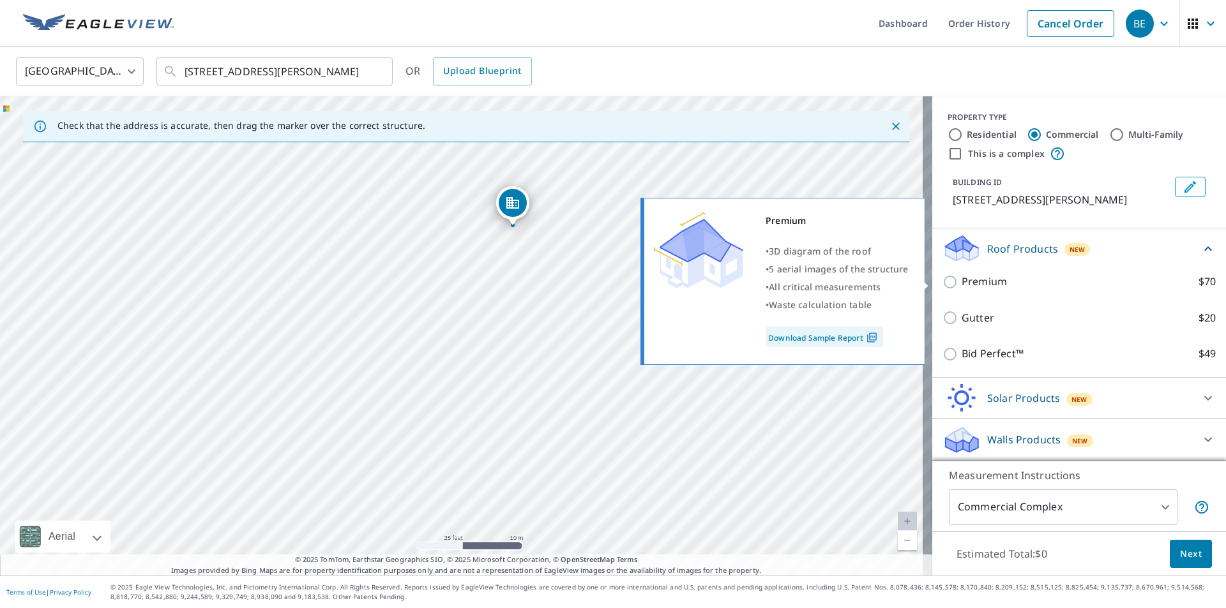
click at [1007, 287] on label "Premium $70" at bounding box center [1088, 282] width 254 height 16
click at [961, 287] on input "Premium $70" at bounding box center [951, 281] width 19 height 15
checkbox input "true"
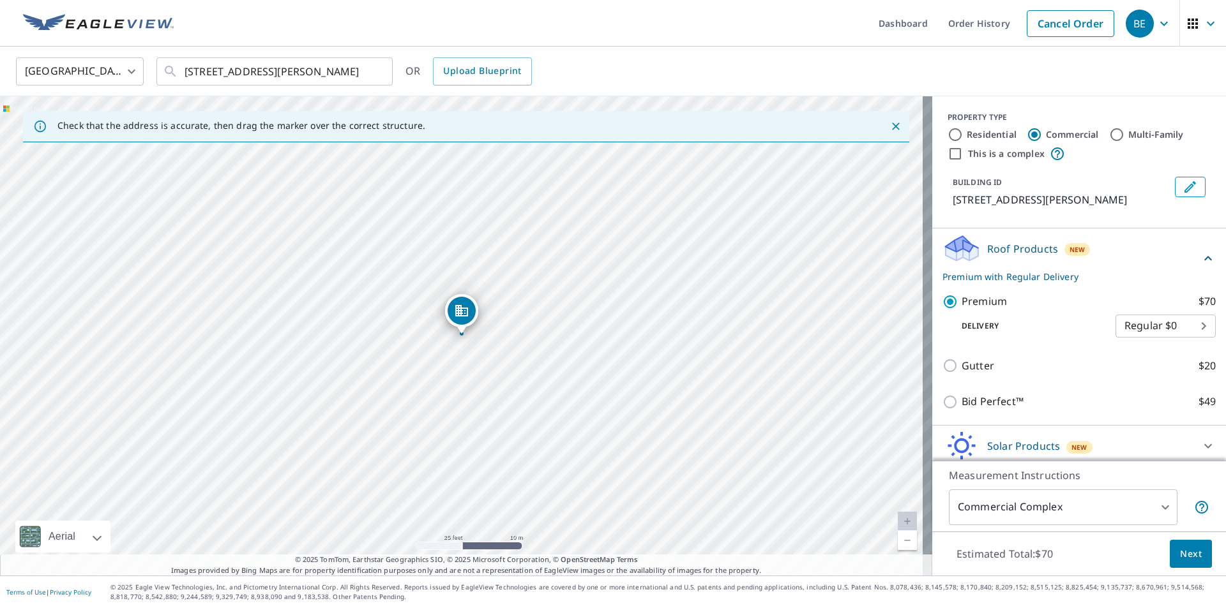
click at [1180, 549] on span "Next" at bounding box center [1191, 554] width 22 height 16
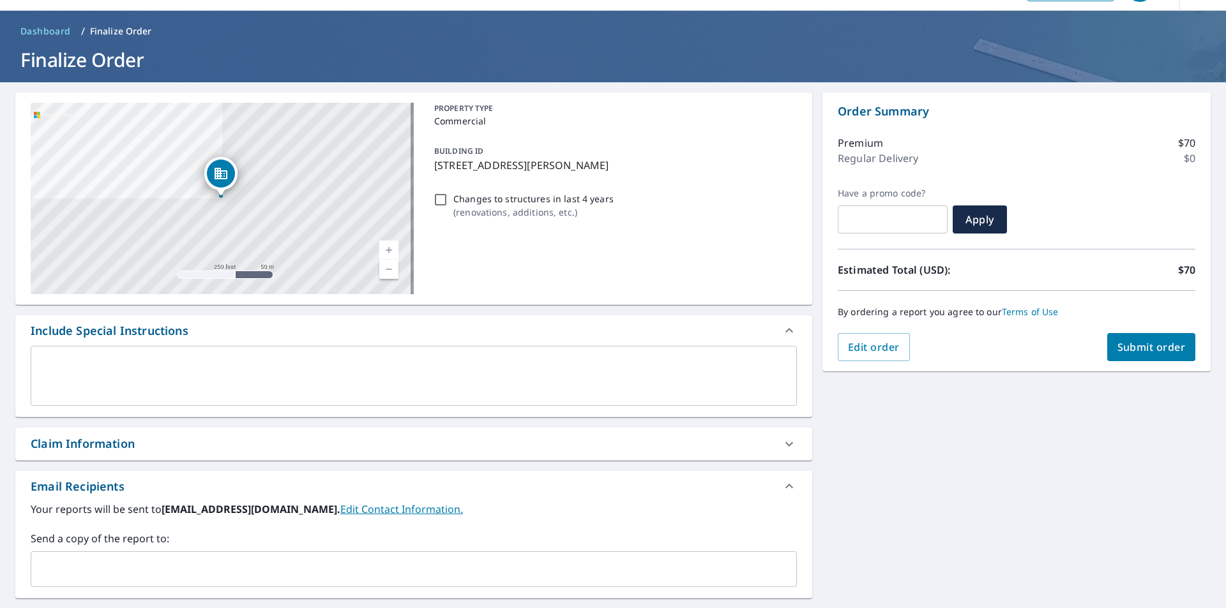
scroll to position [128, 0]
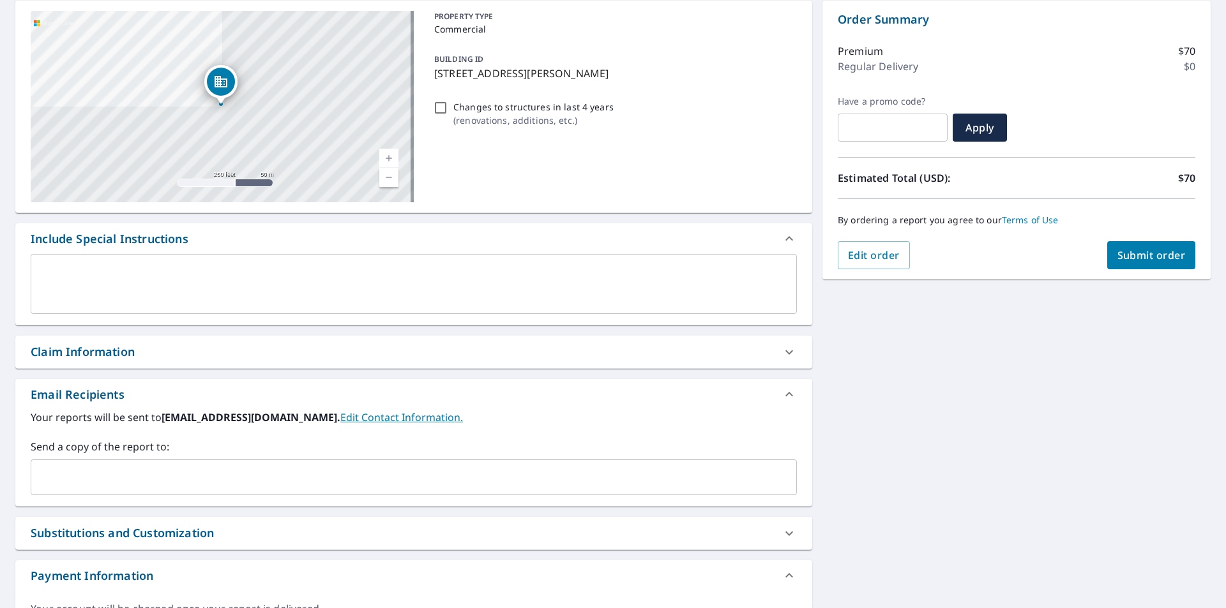
click at [245, 359] on div "Claim Information" at bounding box center [402, 351] width 743 height 17
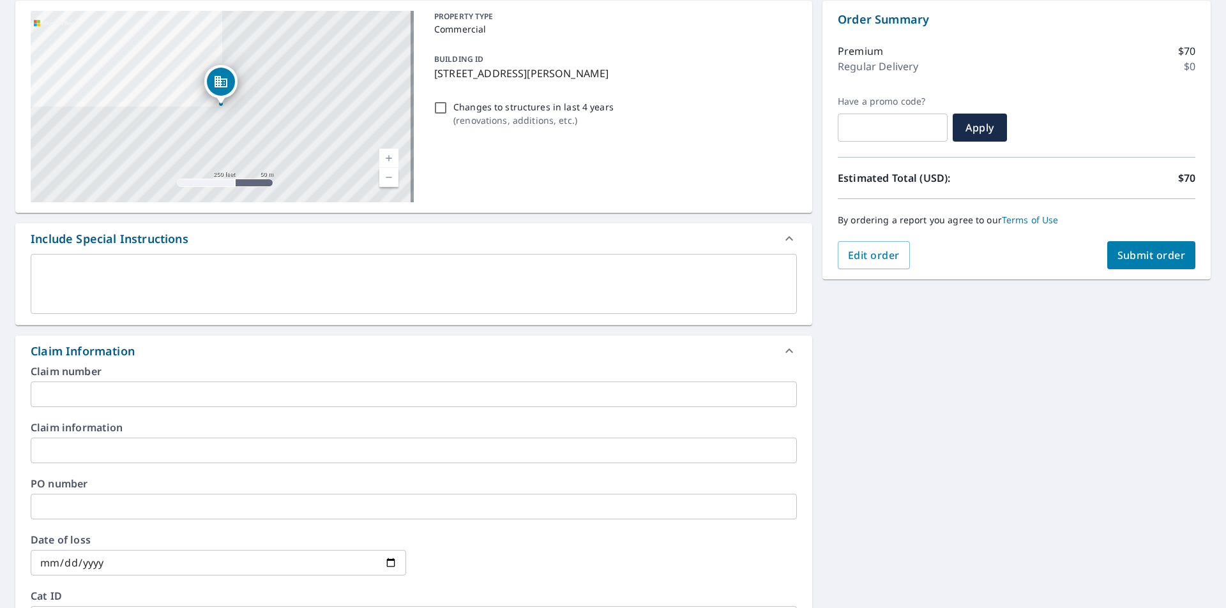
drag, startPoint x: 128, startPoint y: 500, endPoint x: 121, endPoint y: 520, distance: 20.4
click at [128, 500] on input "text" at bounding box center [414, 507] width 766 height 26
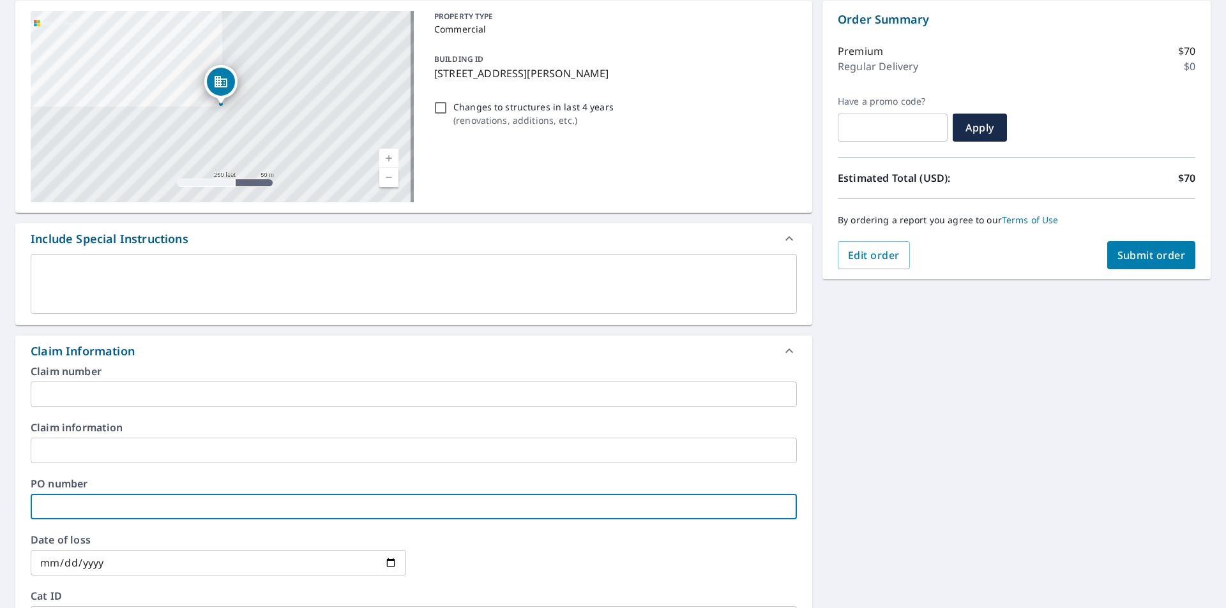
type input "professional builders"
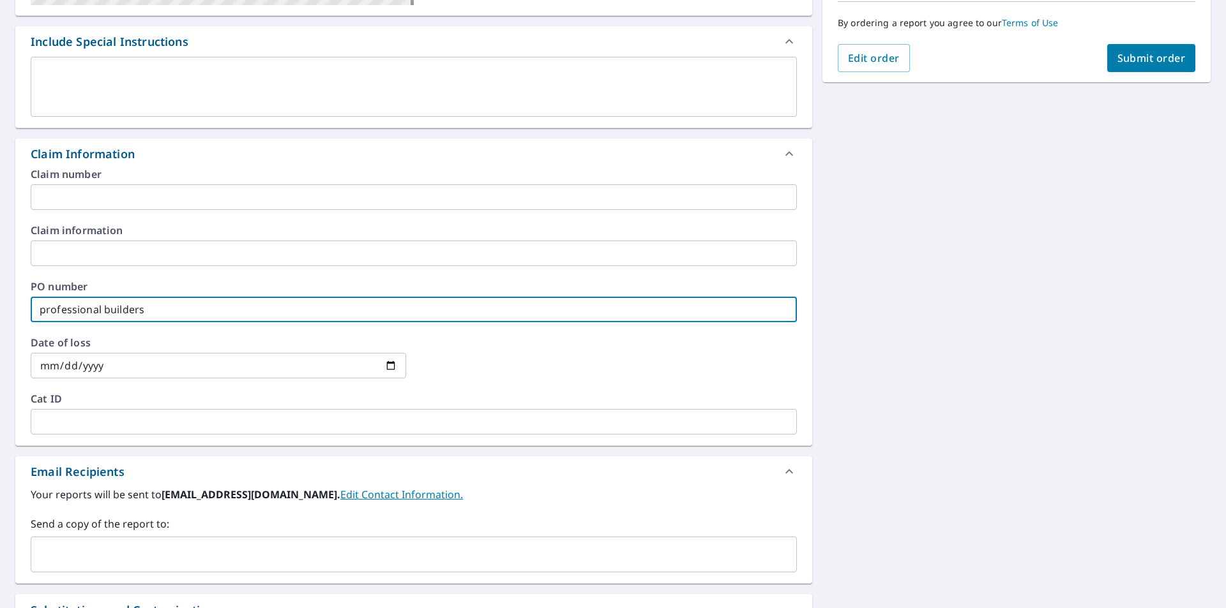
scroll to position [383, 0]
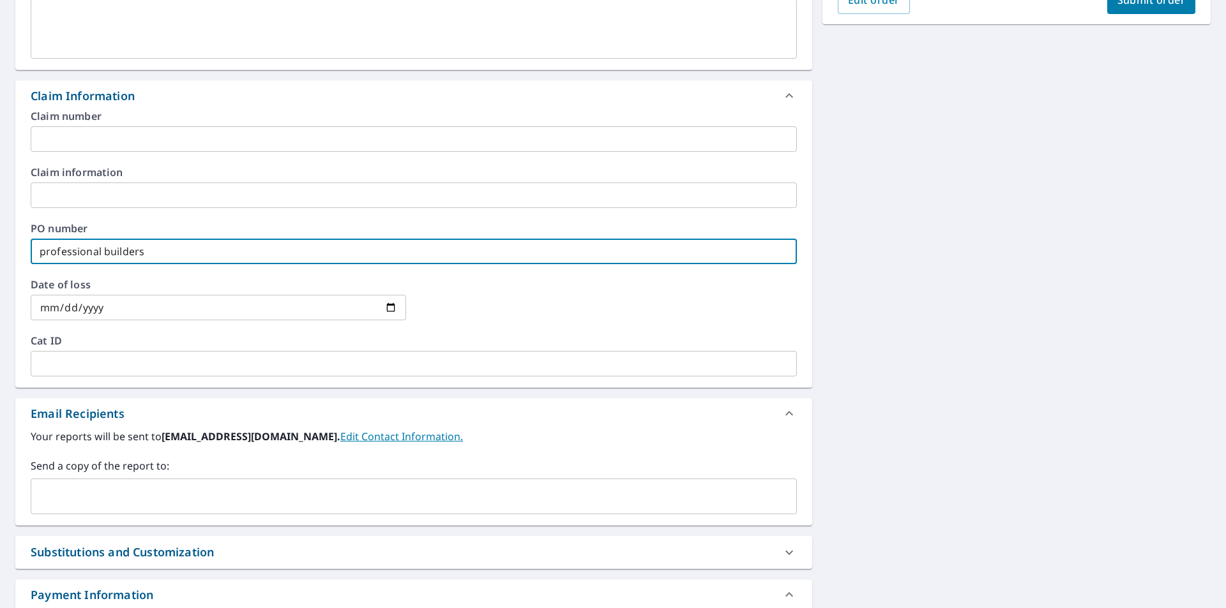
click at [109, 500] on input "text" at bounding box center [403, 496] width 735 height 24
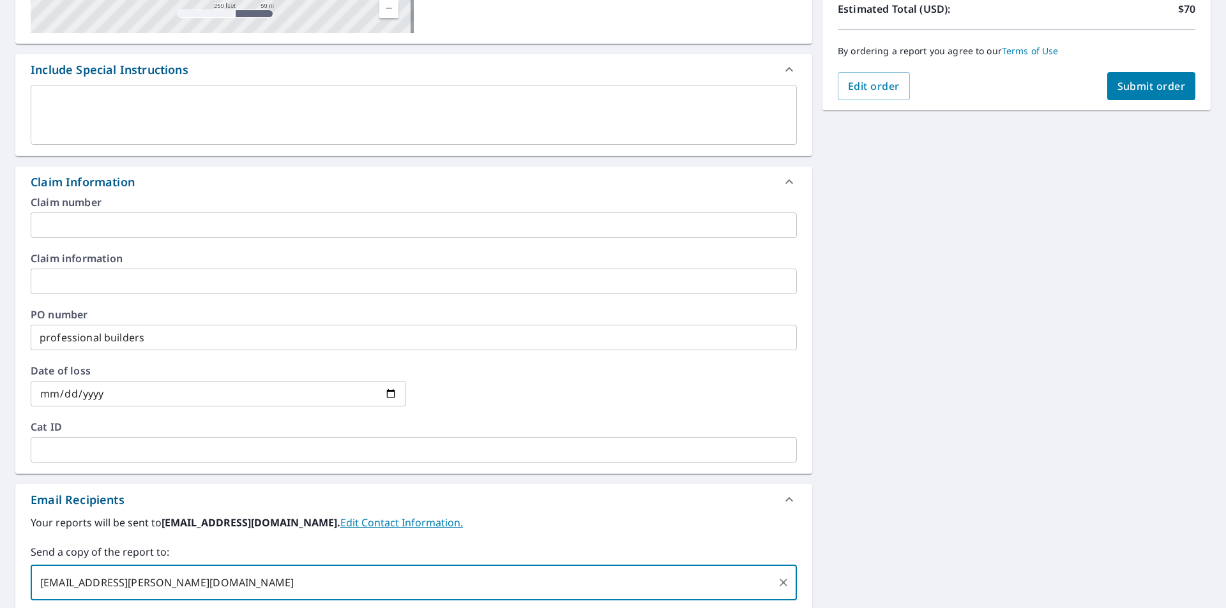
scroll to position [0, 0]
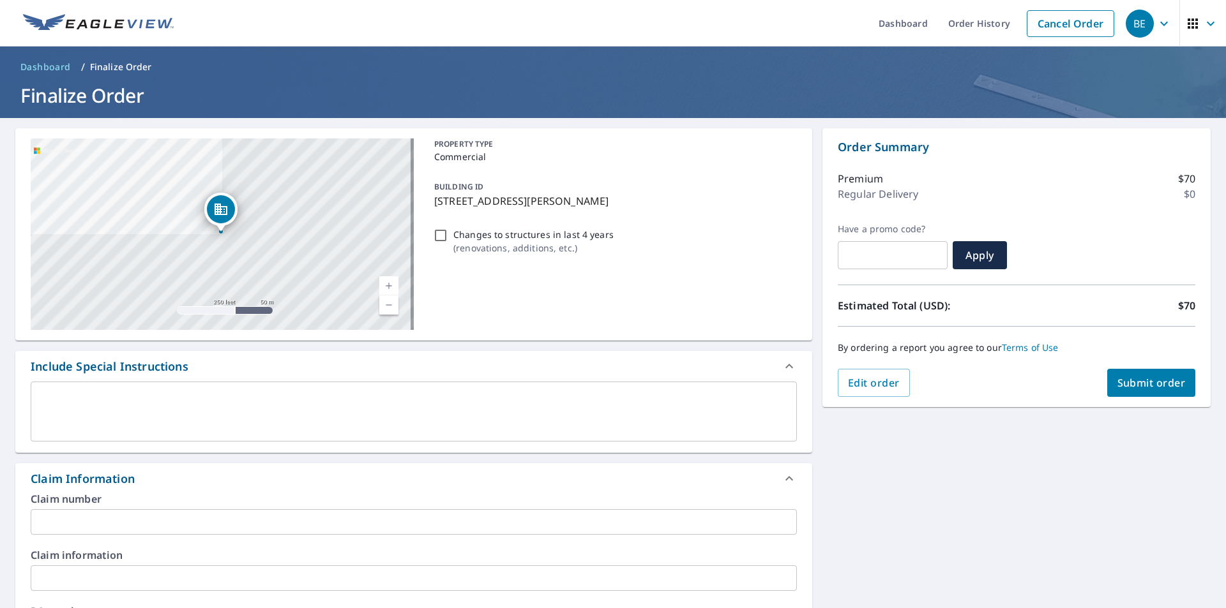
type input "[EMAIL_ADDRESS][PERSON_NAME][DOMAIN_NAME]"
click at [1169, 391] on button "Submit order" at bounding box center [1151, 383] width 89 height 28
